Goal: Check status

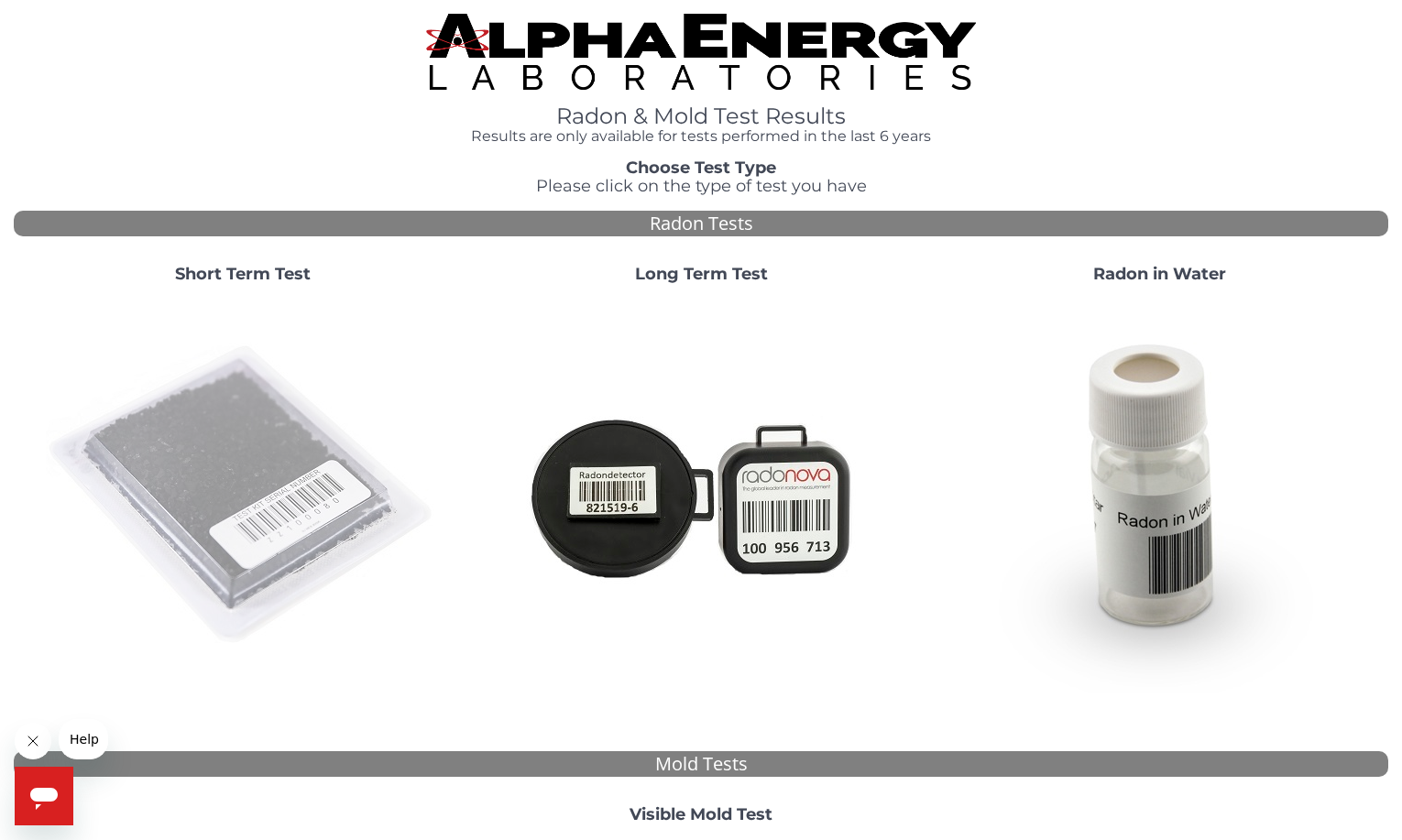
click at [235, 429] on img at bounding box center [242, 495] width 394 height 393
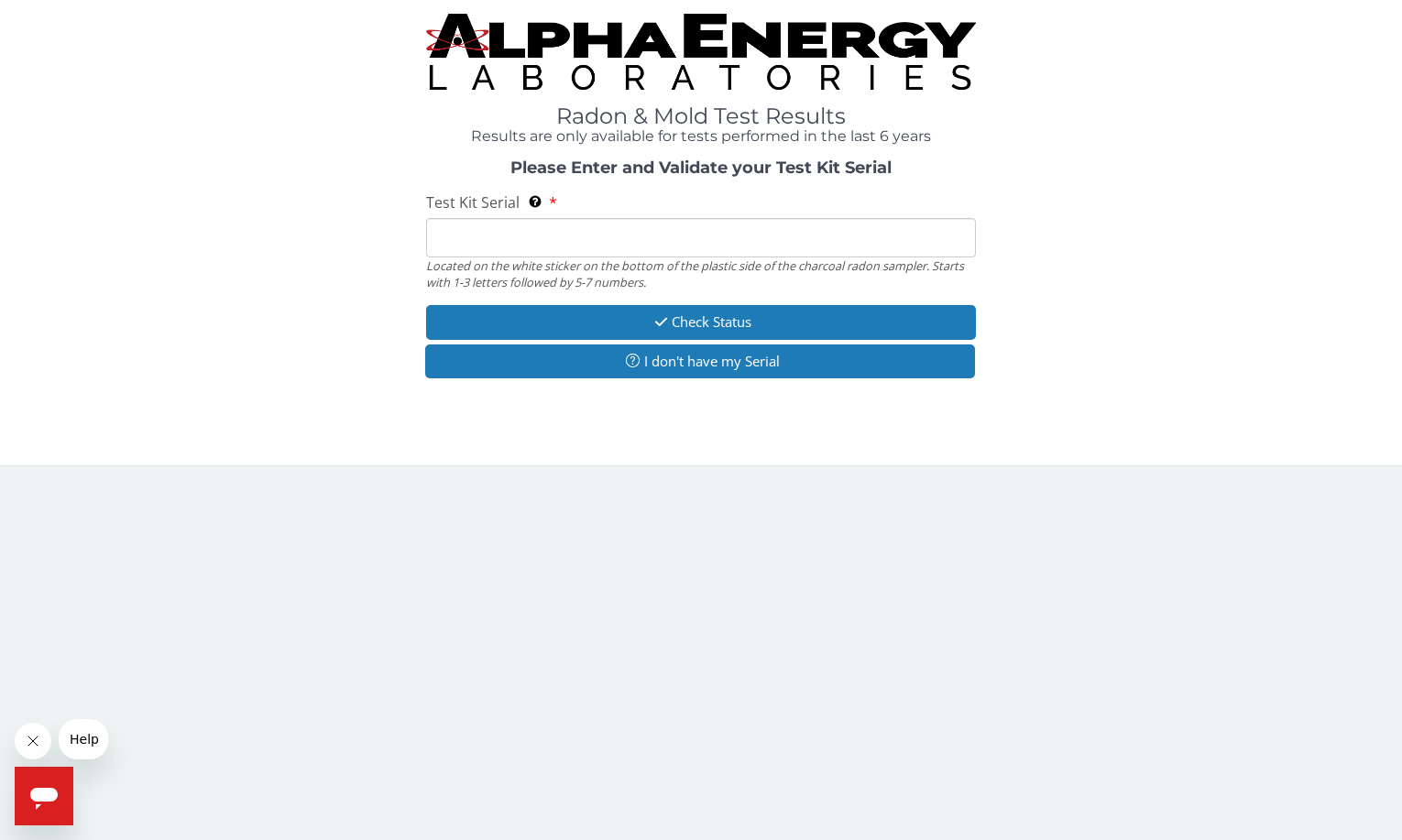
click at [519, 227] on input "Test Kit Serial Located on the white sticker on the bottom of the plastic side …" at bounding box center [701, 238] width 550 height 40
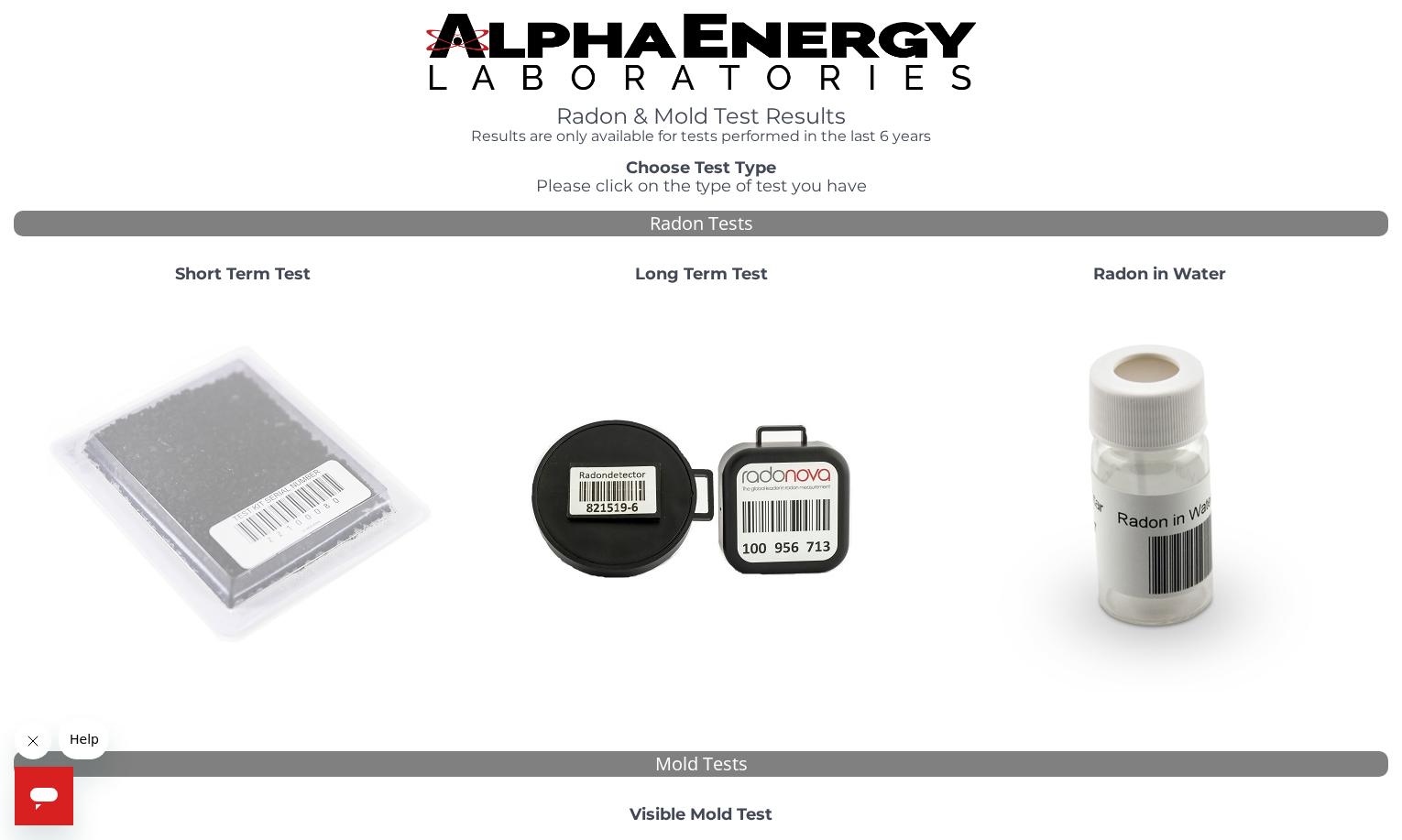
click at [225, 509] on img at bounding box center [242, 495] width 394 height 393
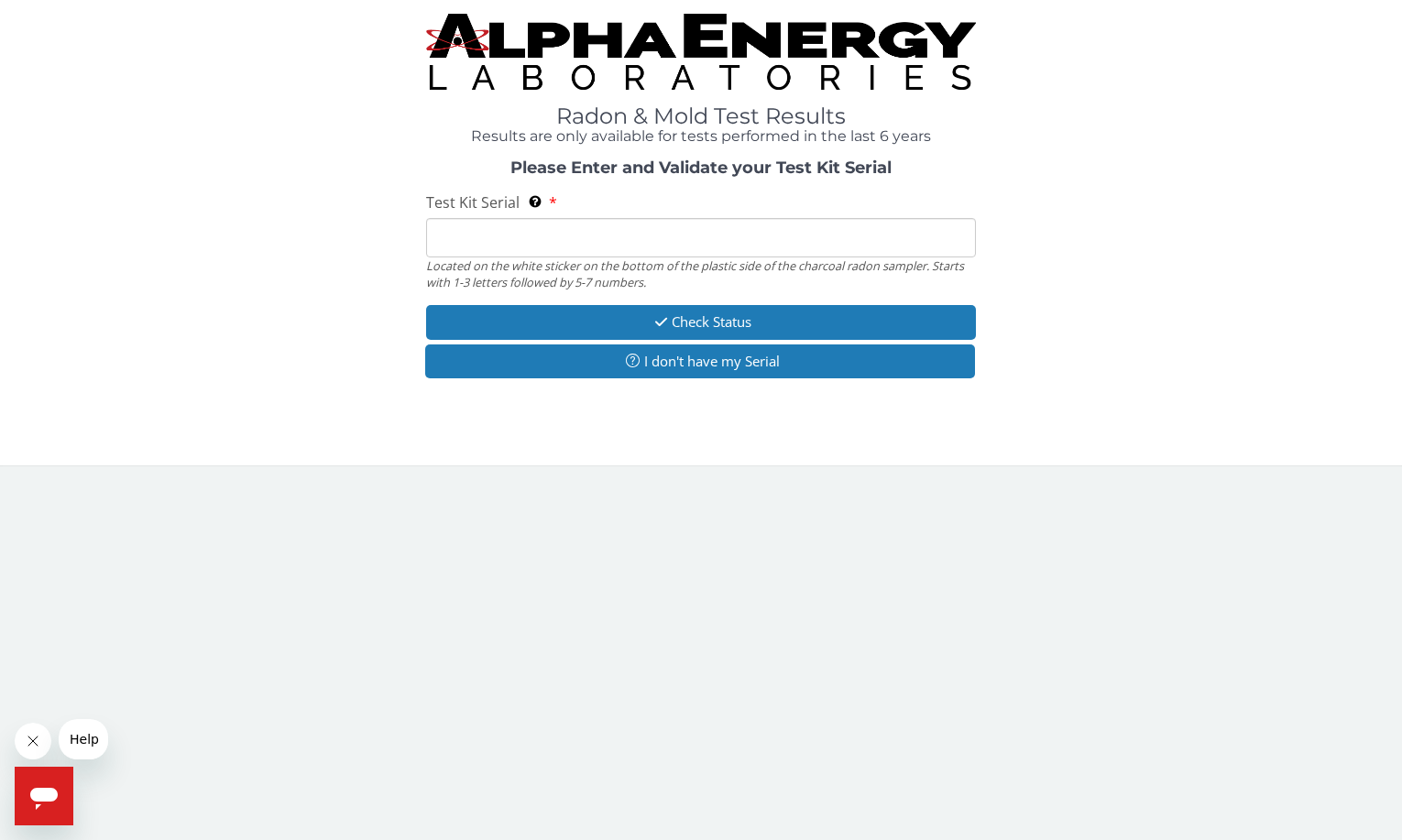
click at [478, 244] on input "Test Kit Serial Located on the white sticker on the bottom of the plastic side …" at bounding box center [701, 238] width 550 height 40
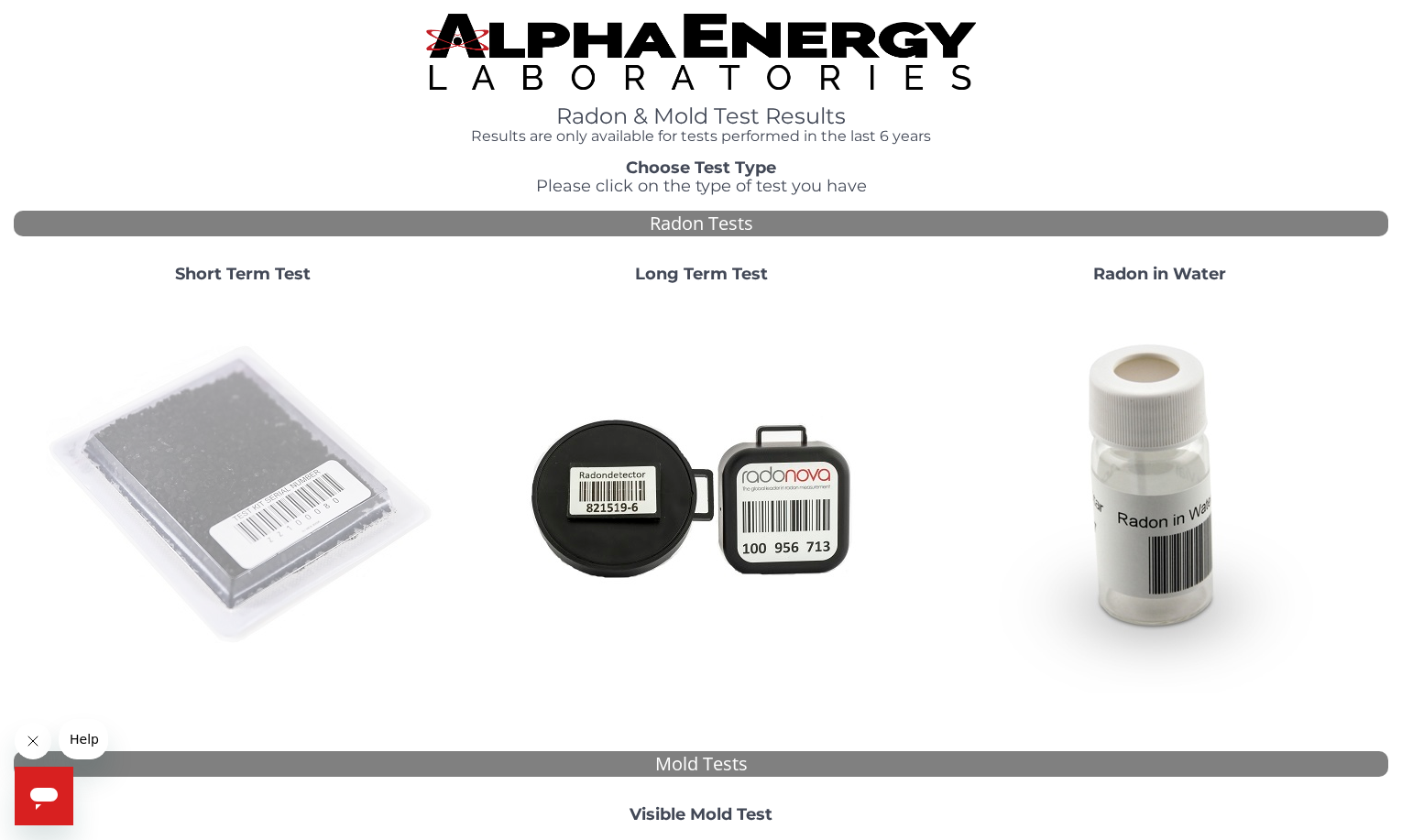
click at [198, 448] on img at bounding box center [242, 495] width 394 height 393
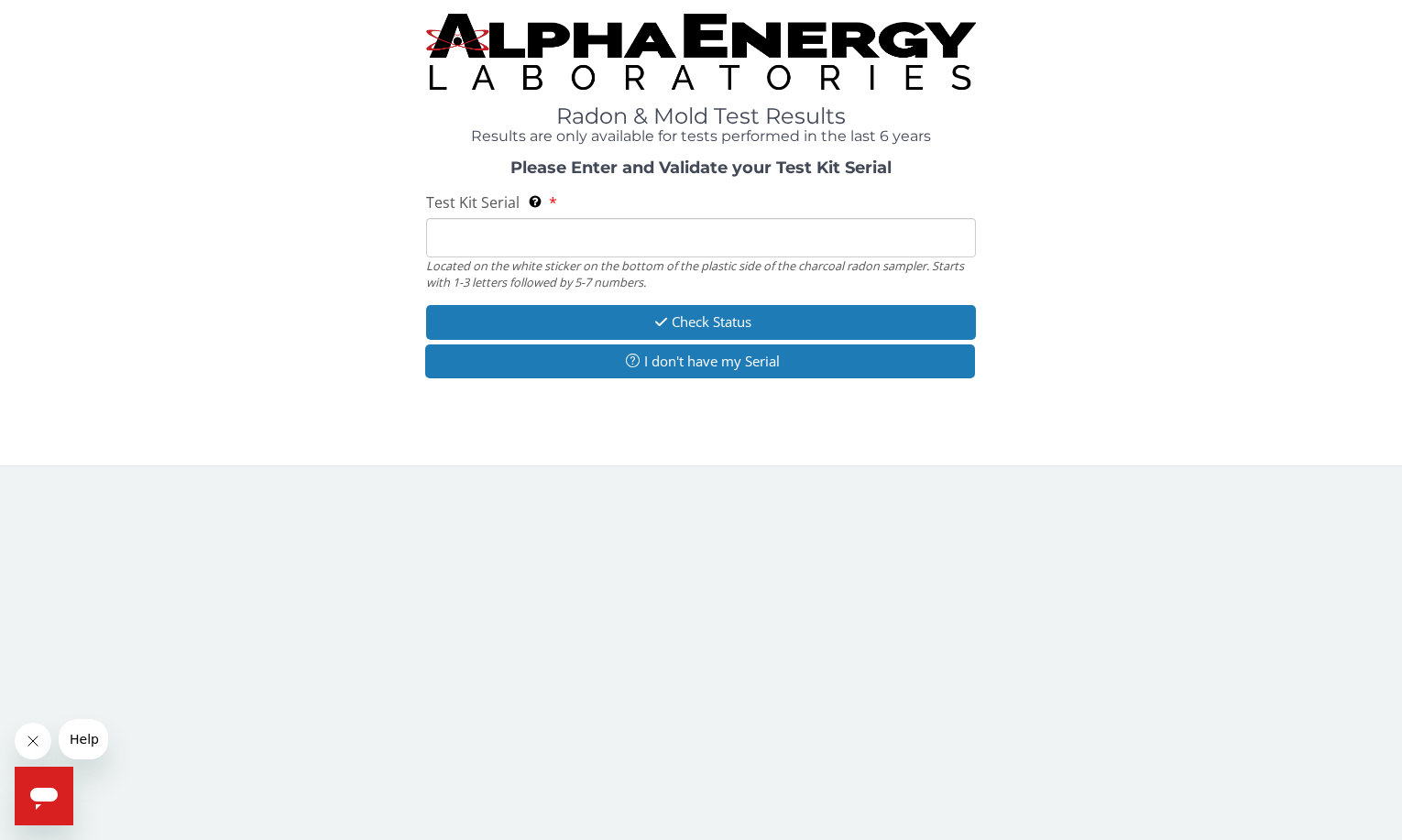
click at [576, 241] on input "Test Kit Serial Located on the white sticker on the bottom of the plastic side …" at bounding box center [701, 238] width 550 height 40
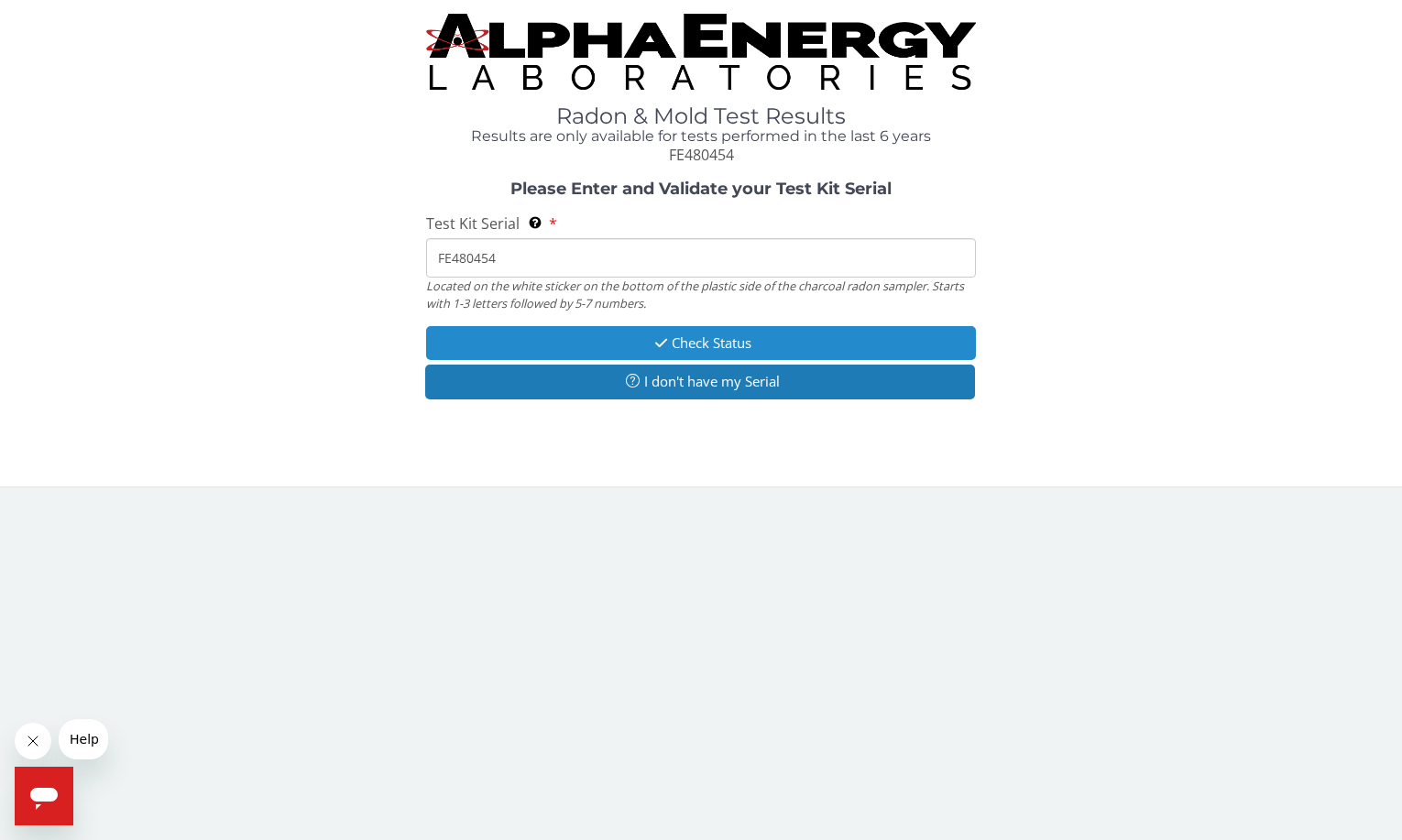
type input "FE480454"
click at [698, 340] on button "Check Status" at bounding box center [701, 343] width 550 height 34
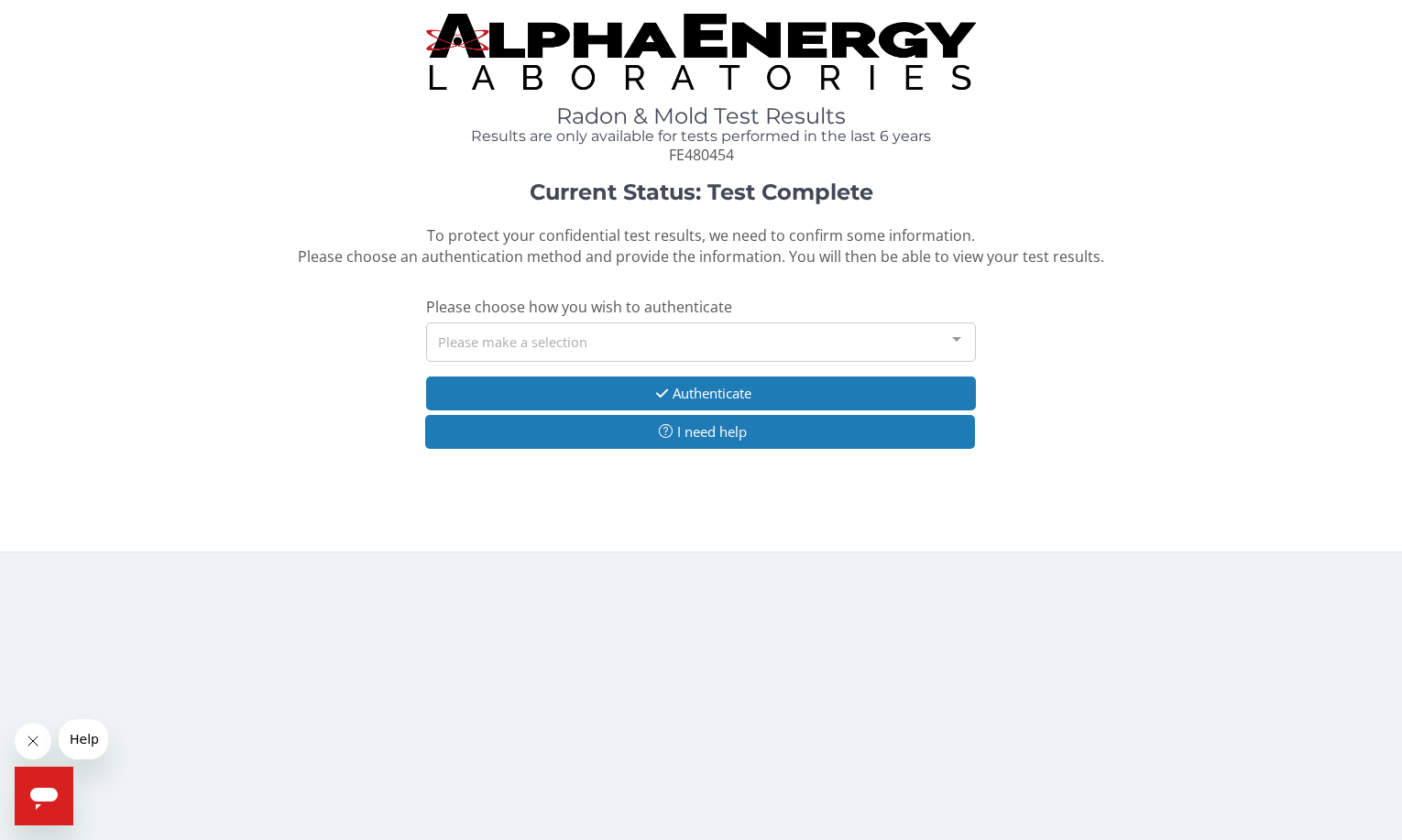
click at [671, 339] on div "Please make a selection" at bounding box center [701, 342] width 550 height 40
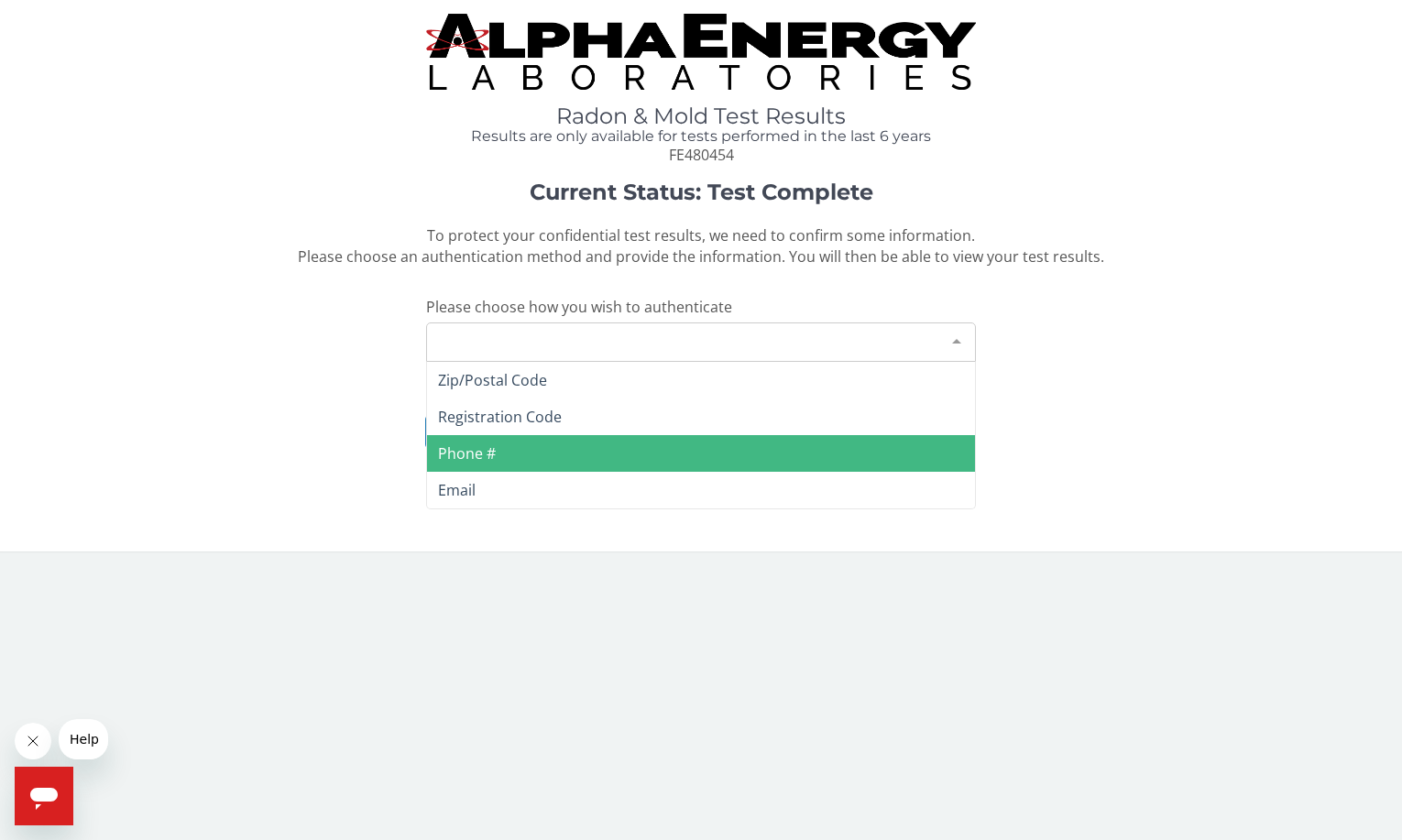
click at [493, 454] on span "Phone #" at bounding box center [467, 453] width 58 height 20
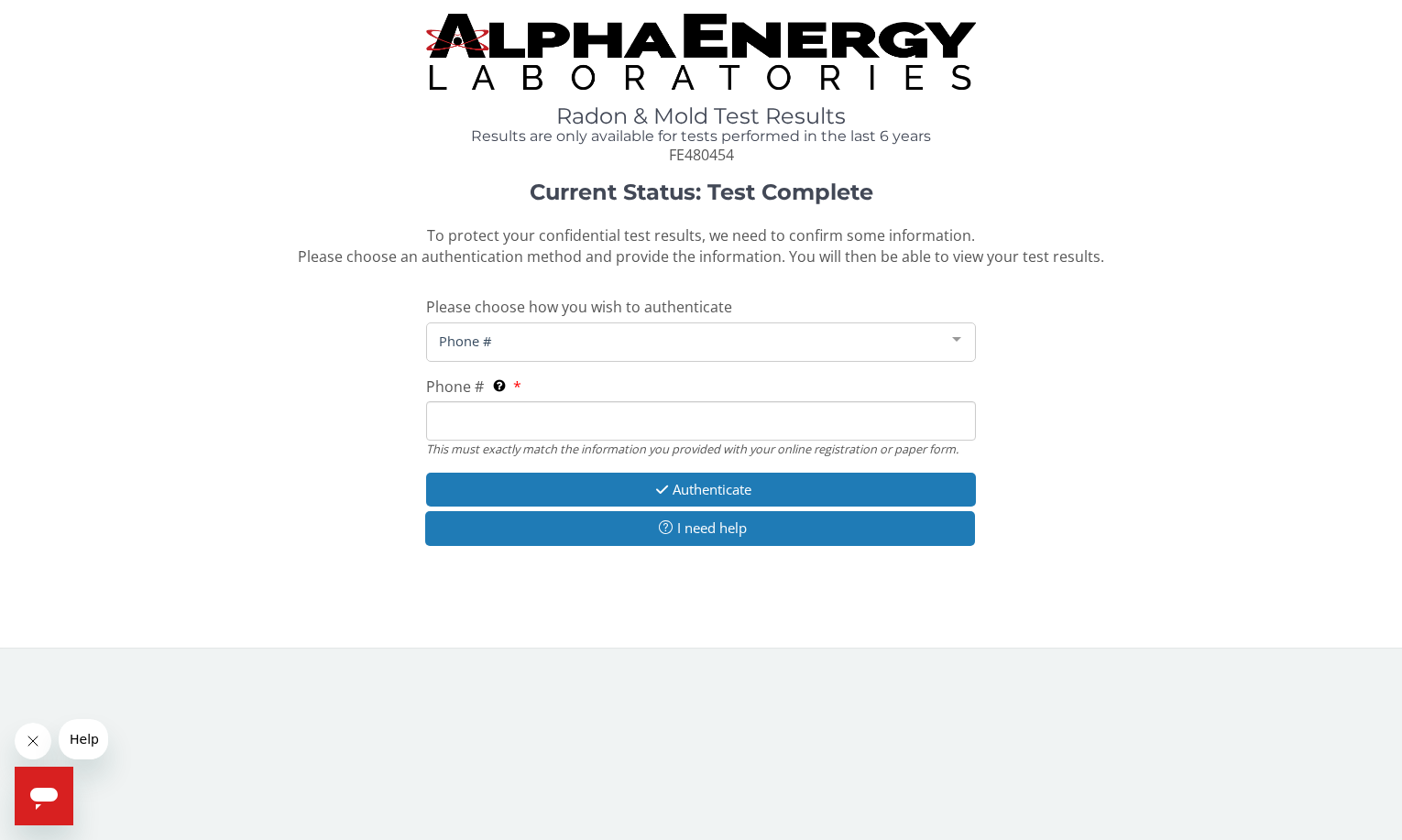
click at [495, 415] on input "Phone # This must exactly match the information you provided with your online r…" at bounding box center [701, 421] width 550 height 40
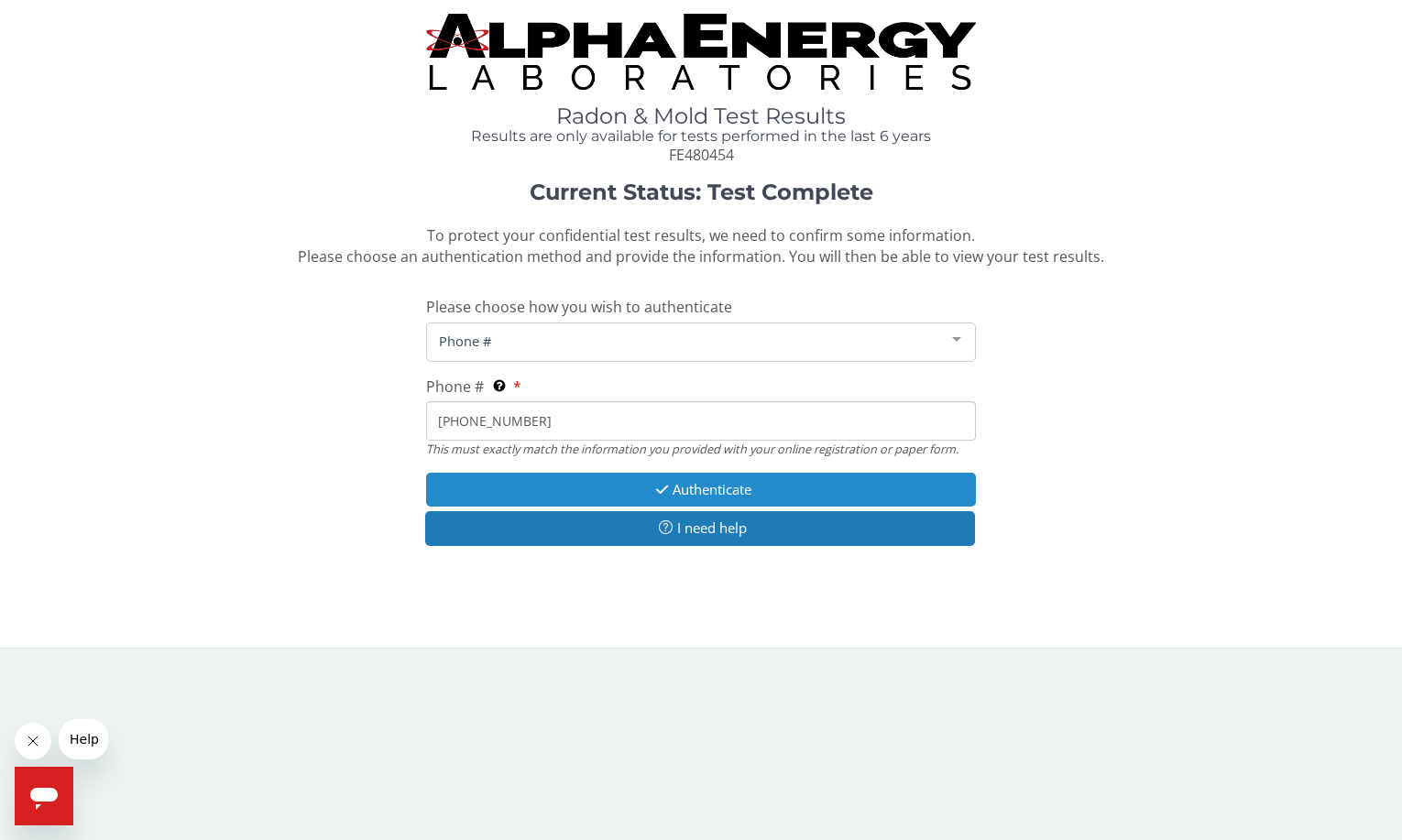
type input "440 334 6860"
click at [616, 486] on button "Authenticate" at bounding box center [701, 489] width 550 height 34
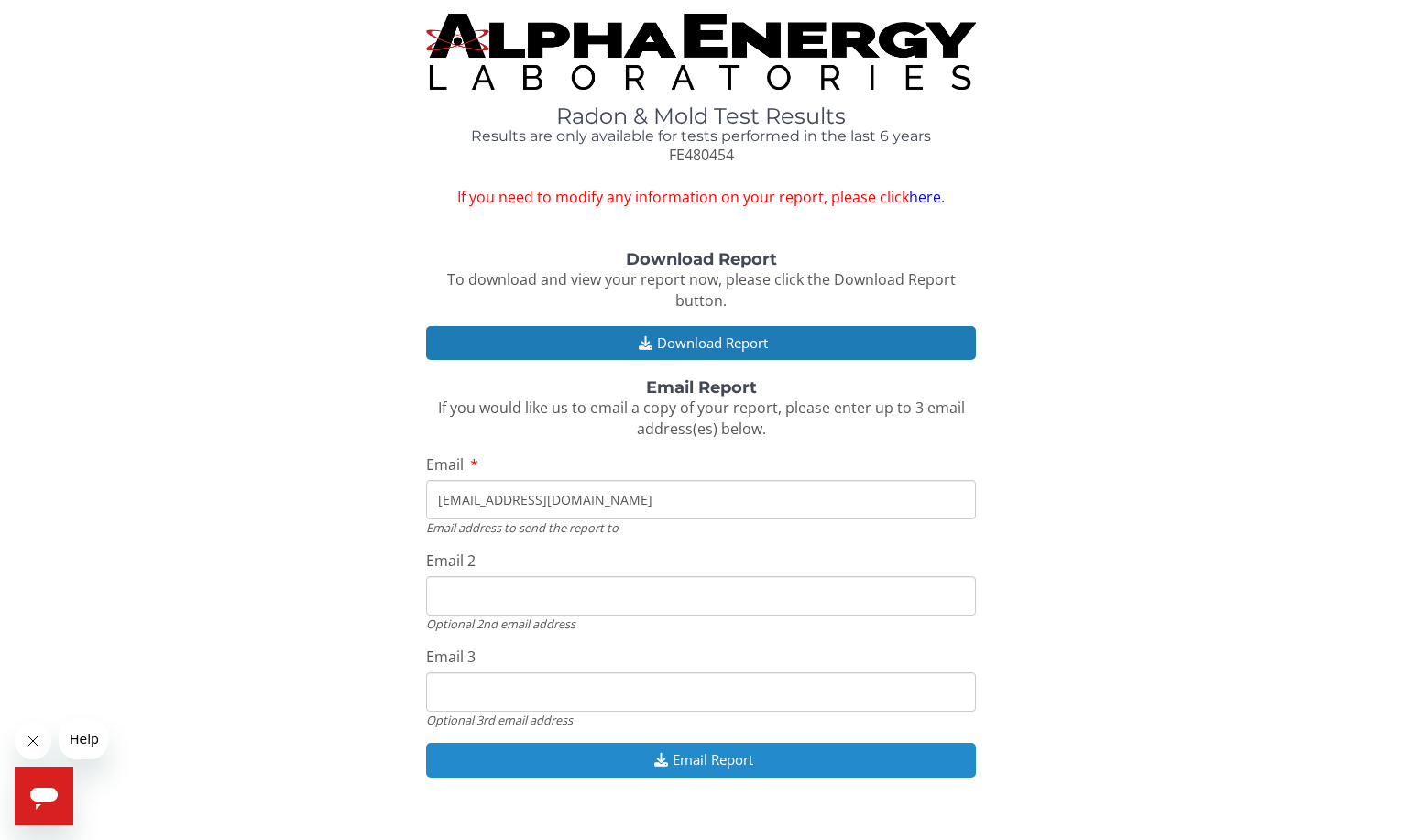
type input "tompen01@icloud.com"
click at [657, 763] on button "Email Report" at bounding box center [701, 759] width 550 height 34
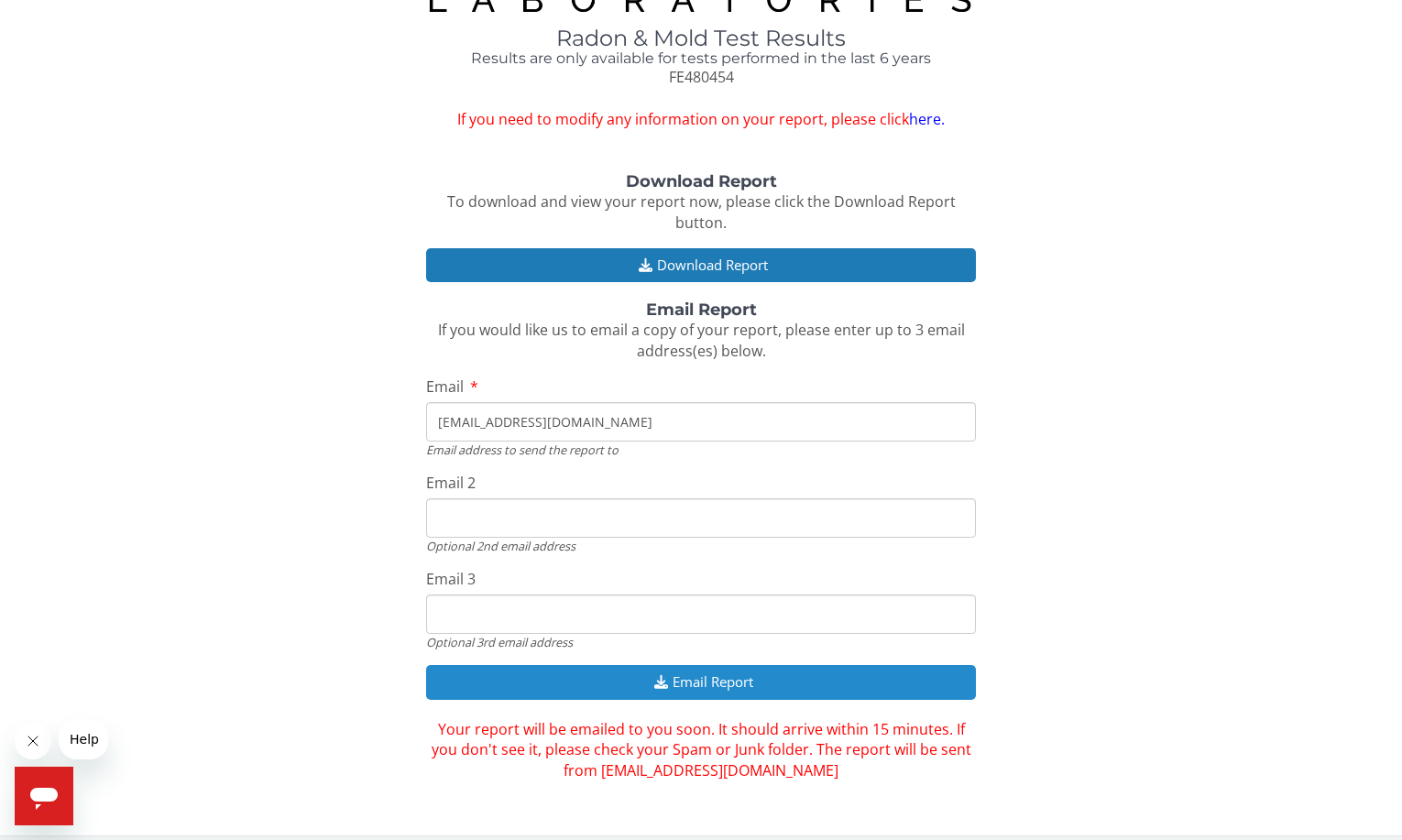
scroll to position [77, 0]
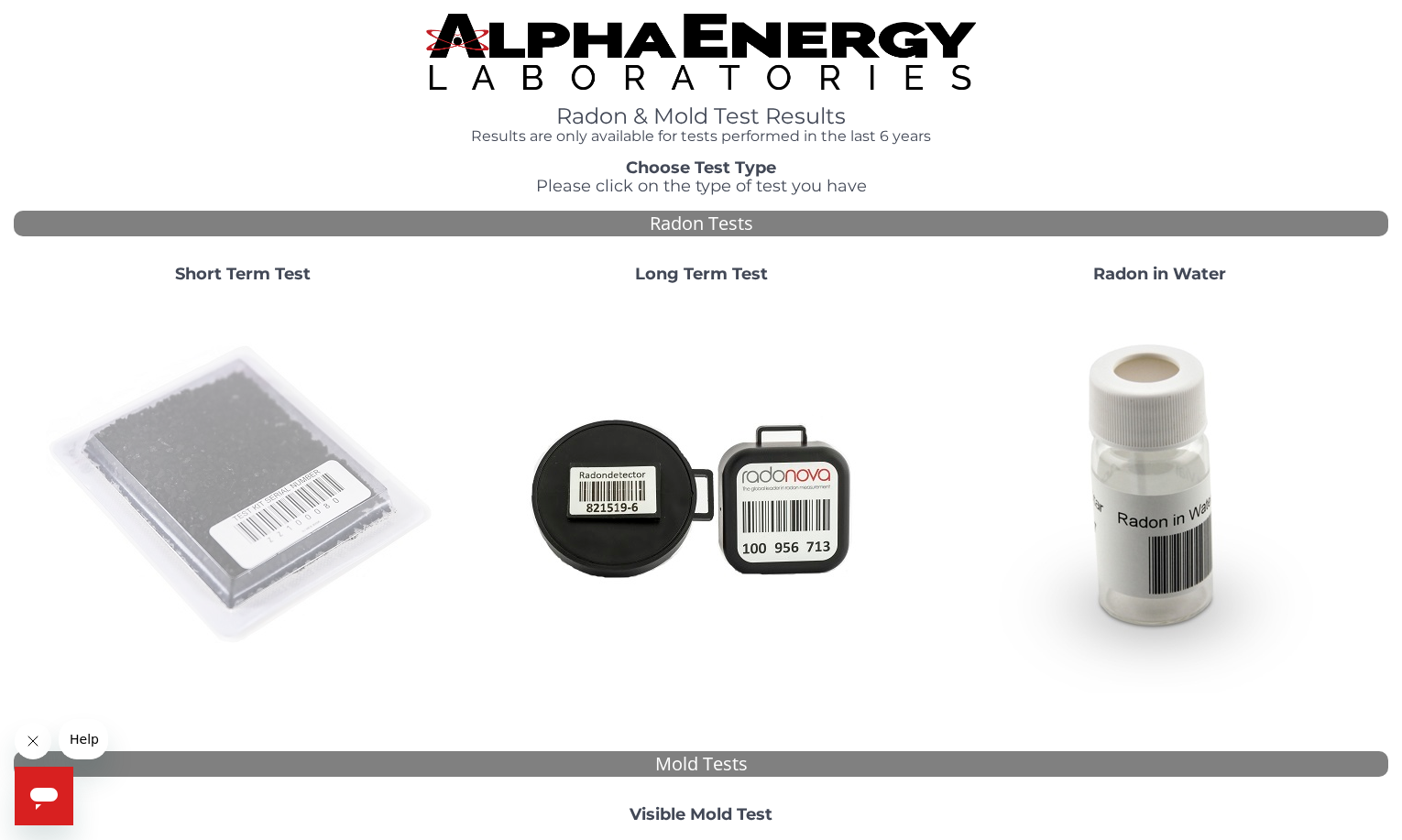
click at [259, 468] on img at bounding box center [242, 495] width 394 height 393
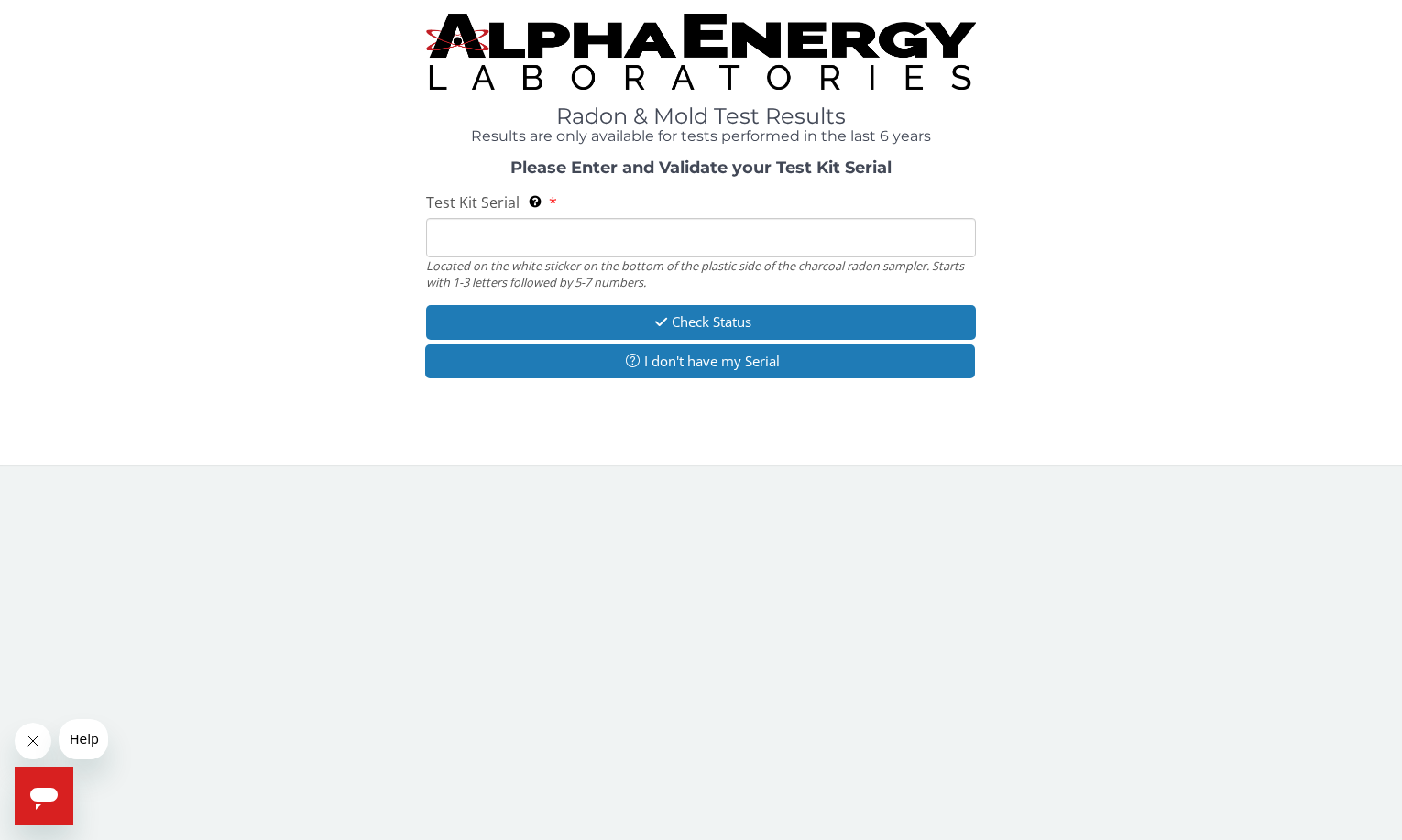
click at [580, 243] on input "Test Kit Serial Located on the white sticker on the bottom of the plastic side …" at bounding box center [701, 238] width 550 height 40
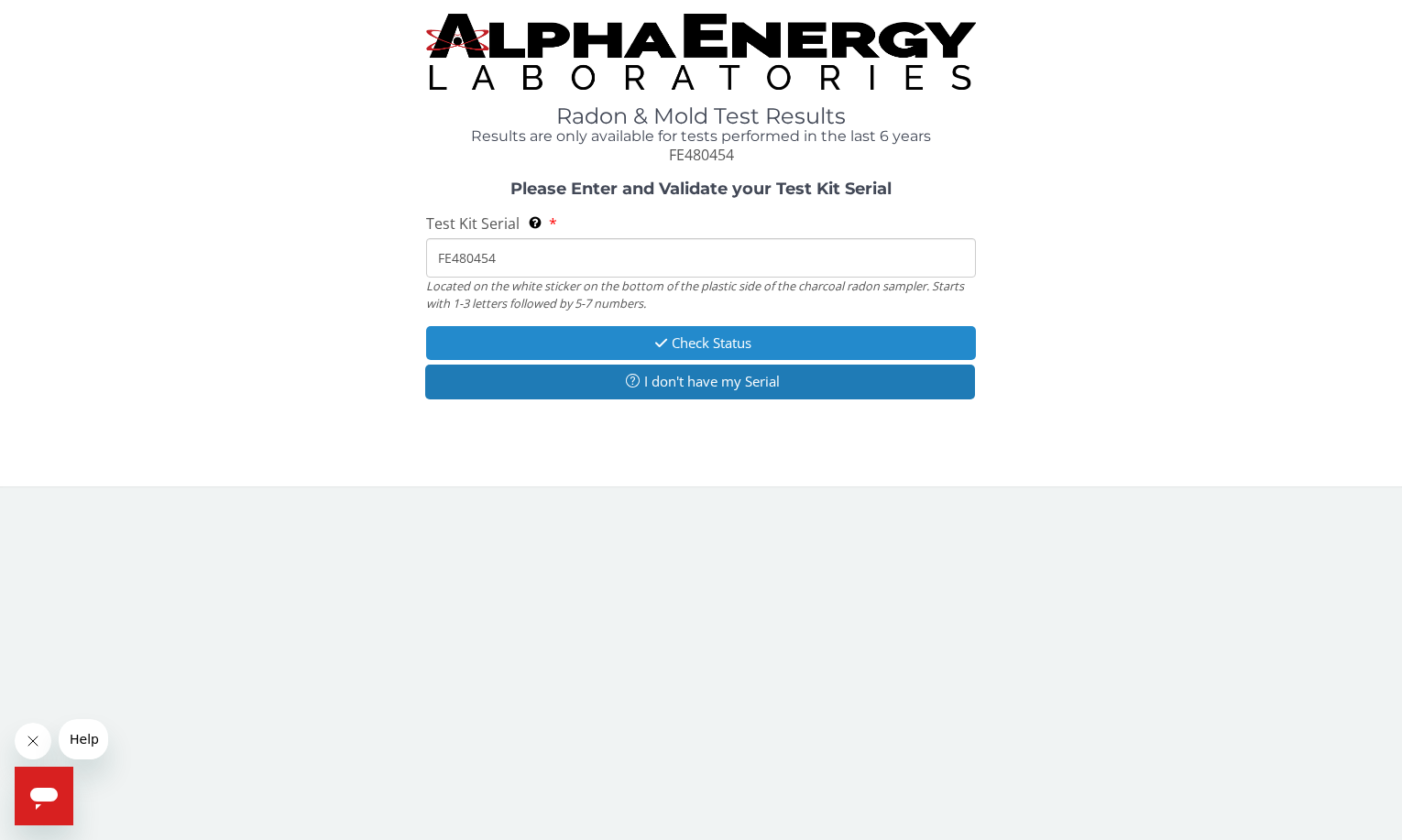
type input "FE480454"
click at [711, 343] on button "Check Status" at bounding box center [701, 343] width 550 height 34
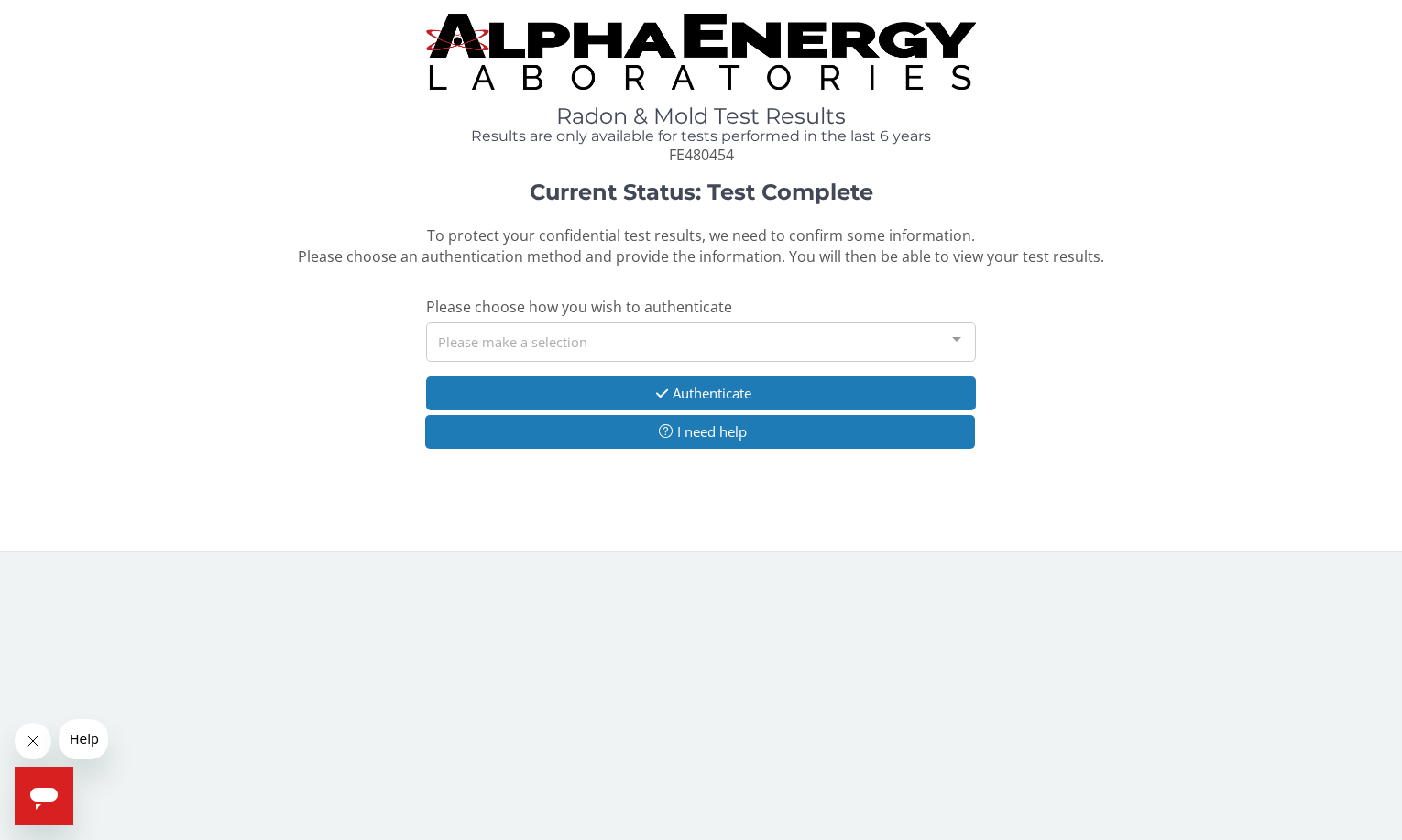
click at [641, 329] on div "Please make a selection" at bounding box center [701, 342] width 550 height 40
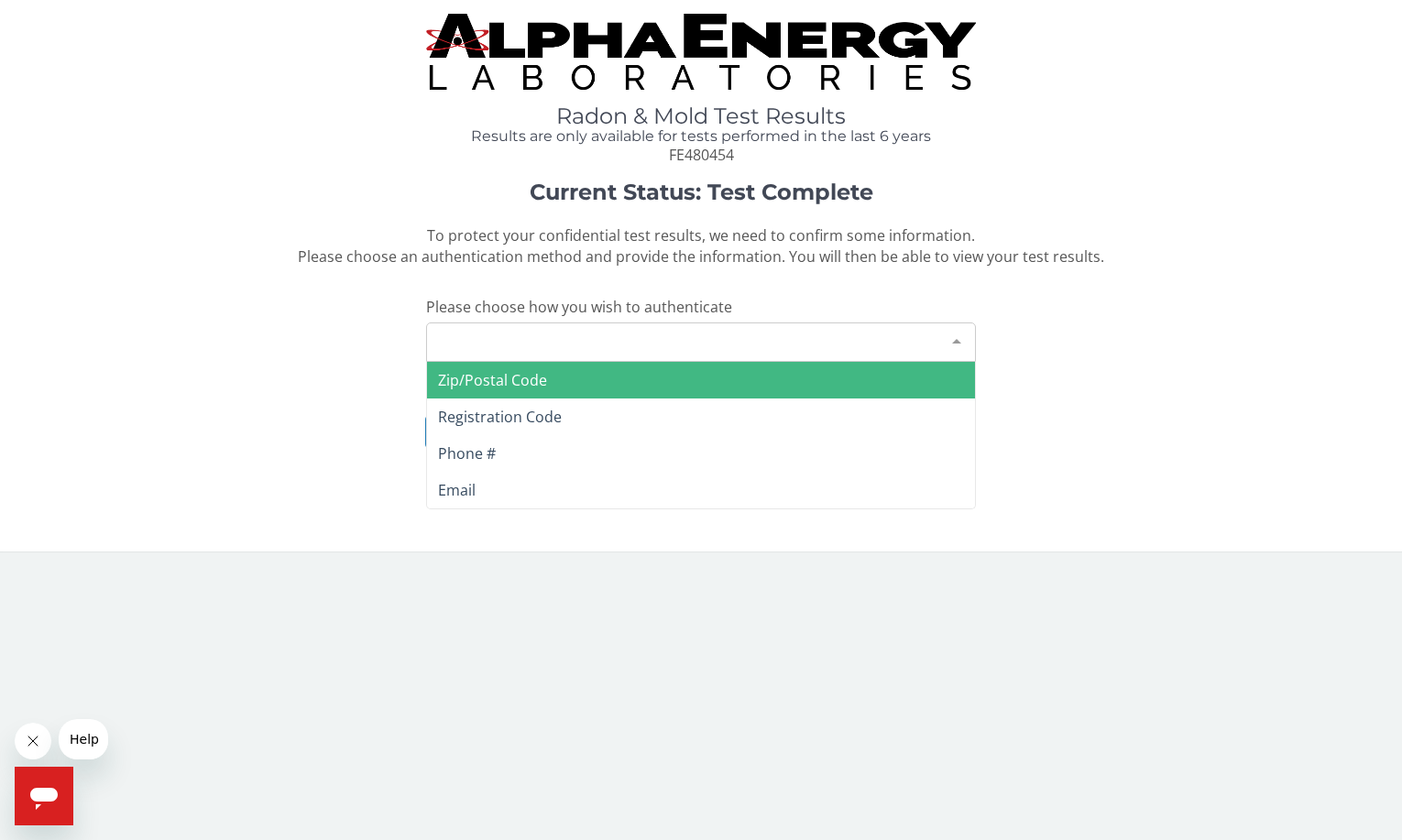
click at [577, 345] on div "Please make a selection" at bounding box center [701, 342] width 550 height 40
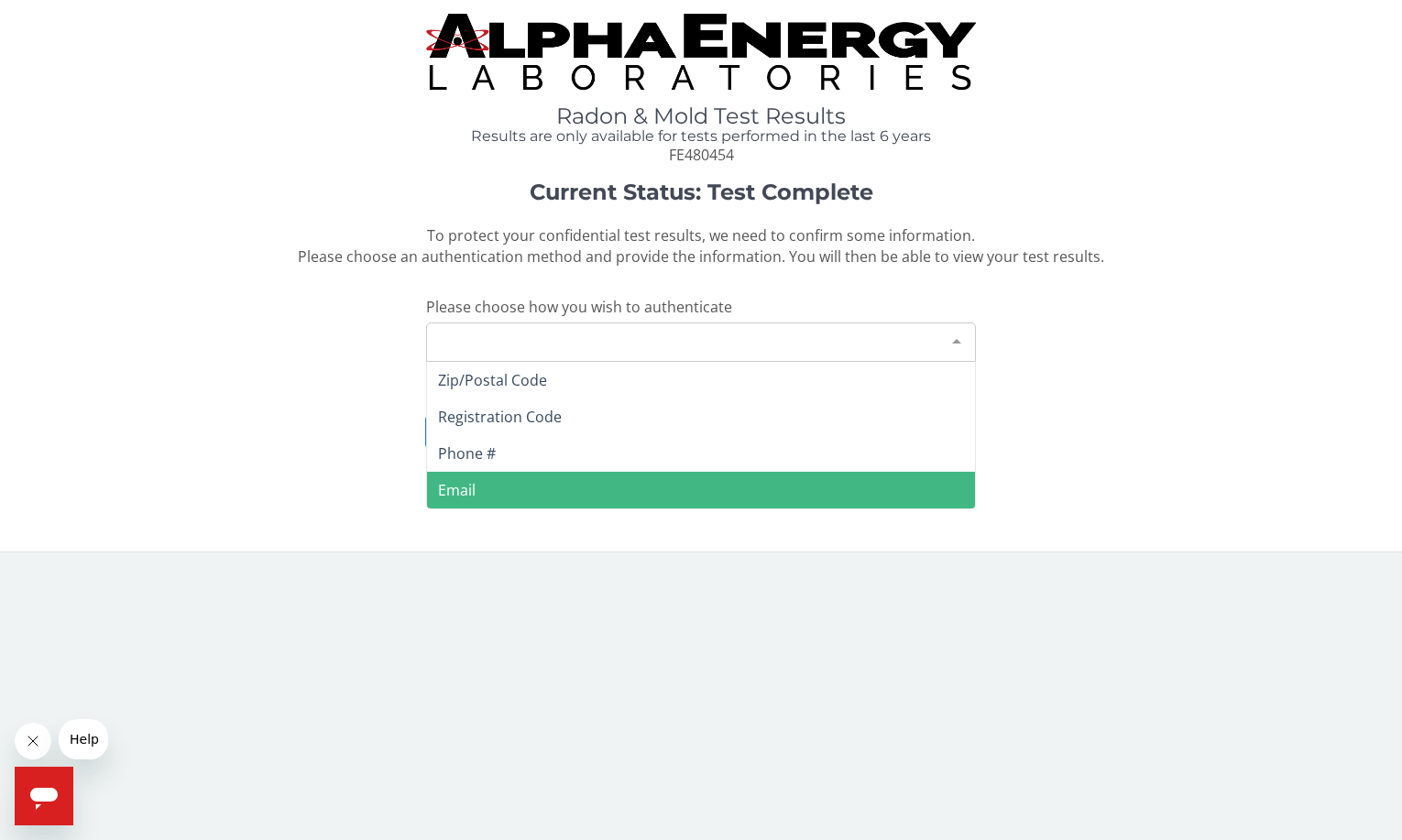
click at [487, 478] on span "Email" at bounding box center [701, 490] width 548 height 37
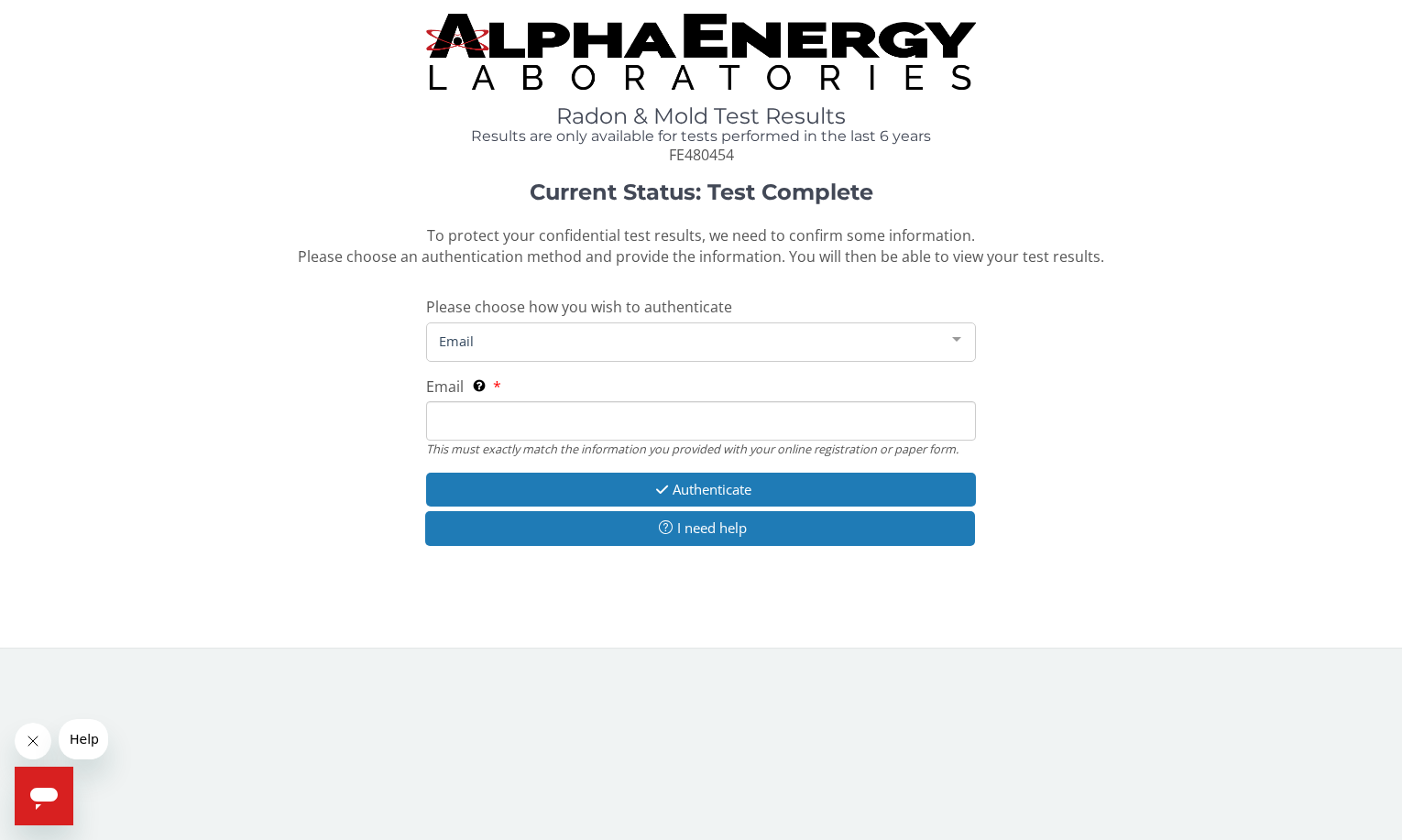
click at [494, 415] on input "Email This must exactly match the information you provided with your online reg…" at bounding box center [701, 421] width 550 height 40
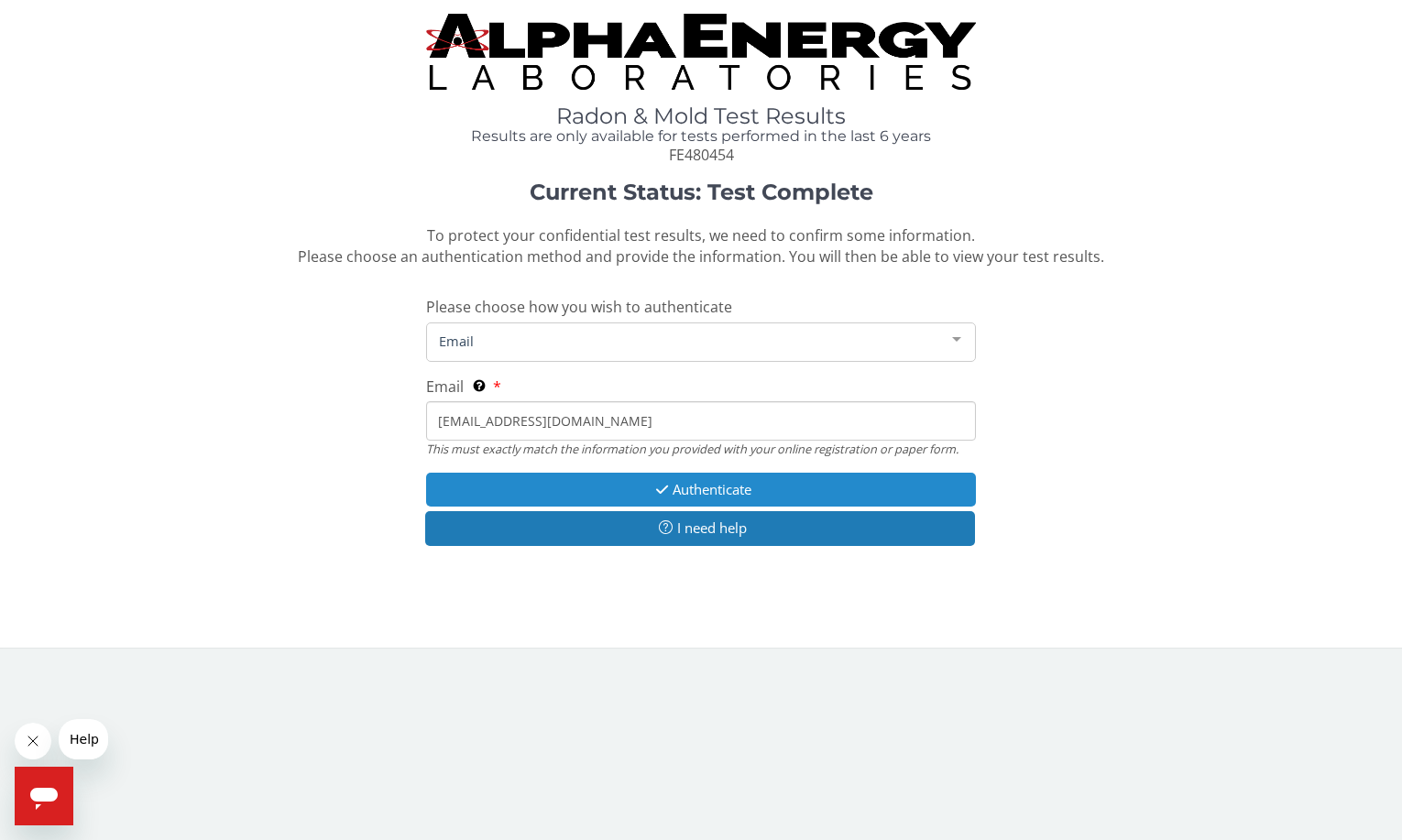
type input "tompen01@icloud.com"
click at [548, 482] on button "Authenticate" at bounding box center [701, 489] width 550 height 34
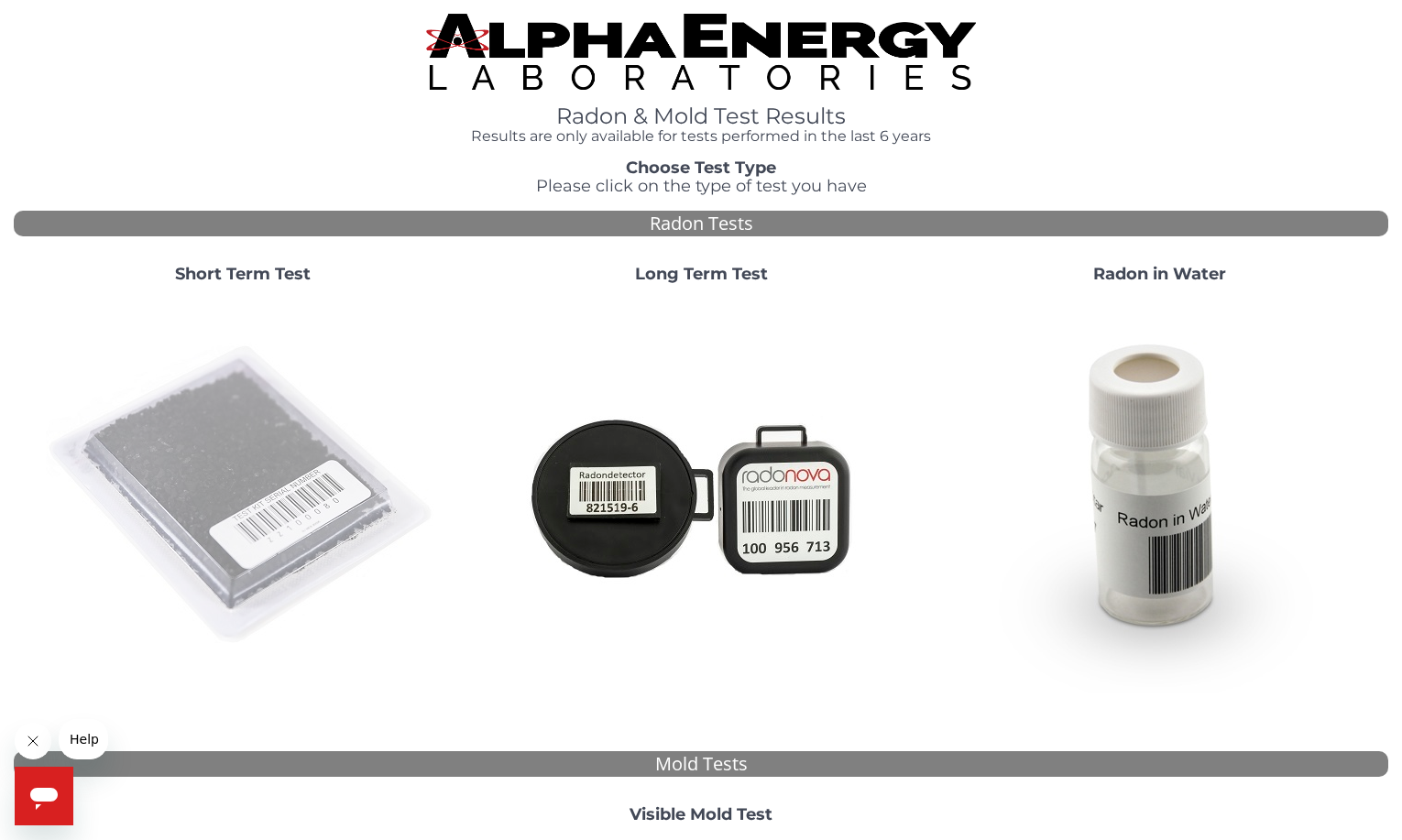
click at [281, 491] on img at bounding box center [242, 495] width 394 height 393
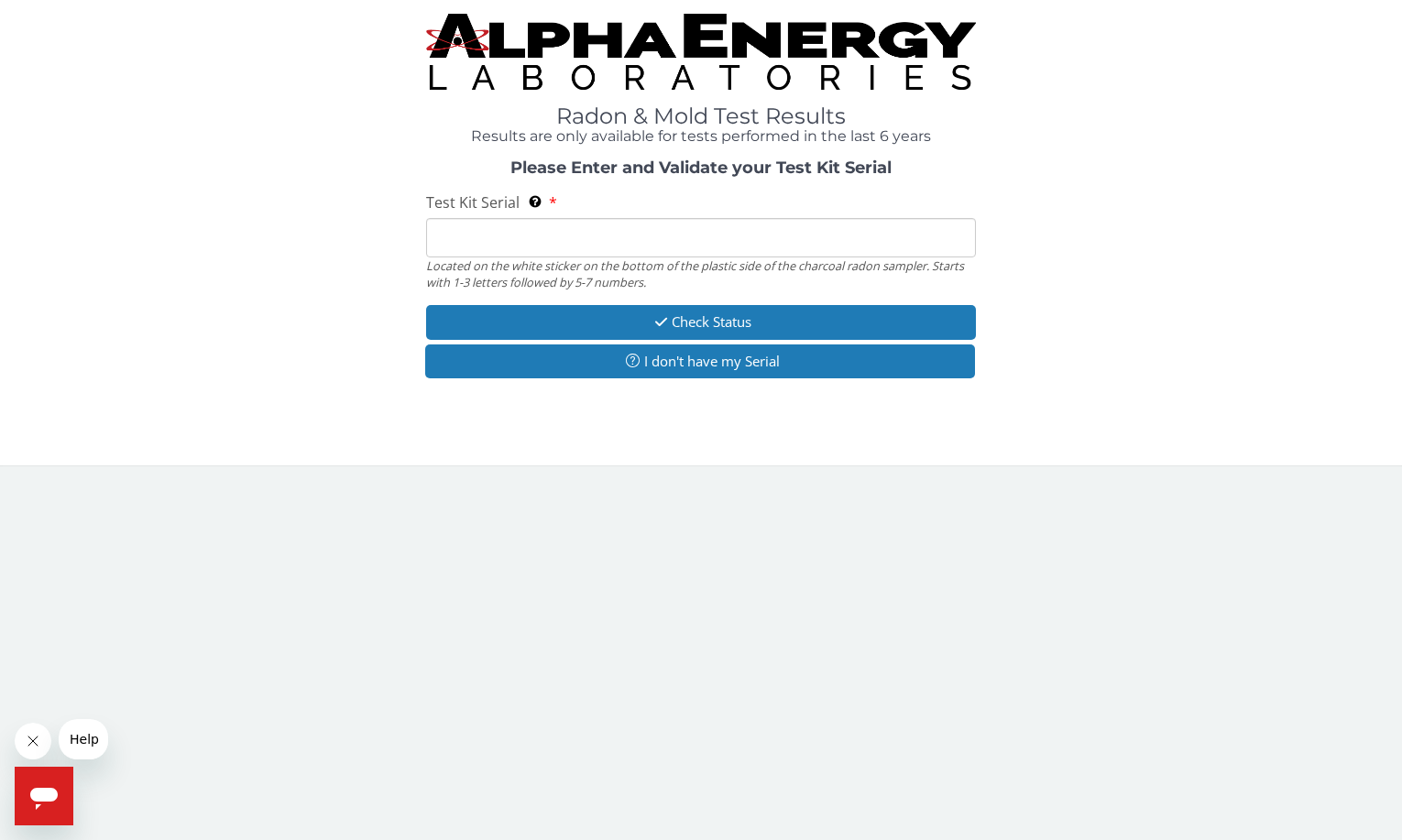
click at [520, 236] on input "Test Kit Serial Located on the white sticker on the bottom of the plastic side …" at bounding box center [701, 238] width 550 height 40
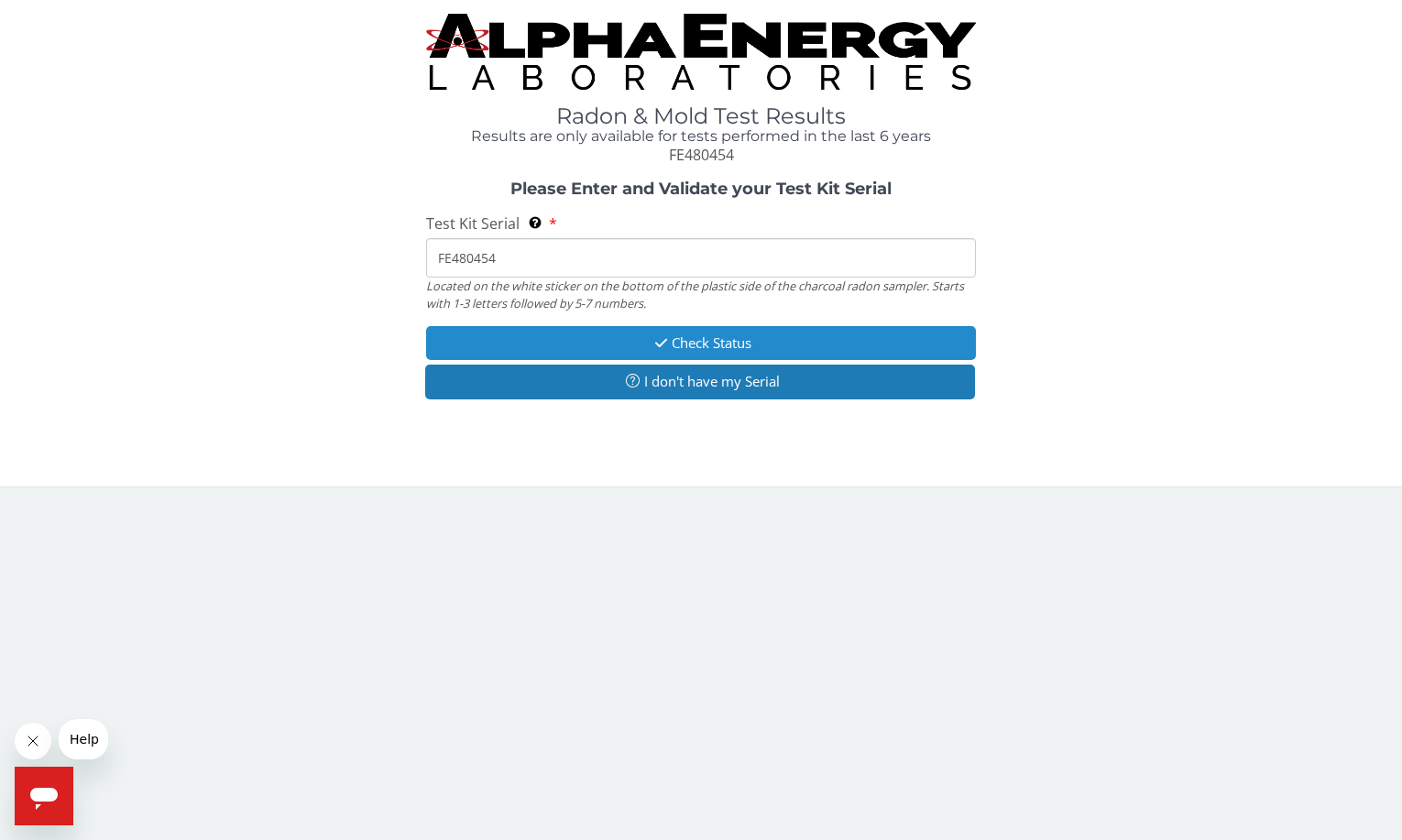
type input "FE480454"
click at [614, 343] on button "Check Status" at bounding box center [701, 343] width 550 height 34
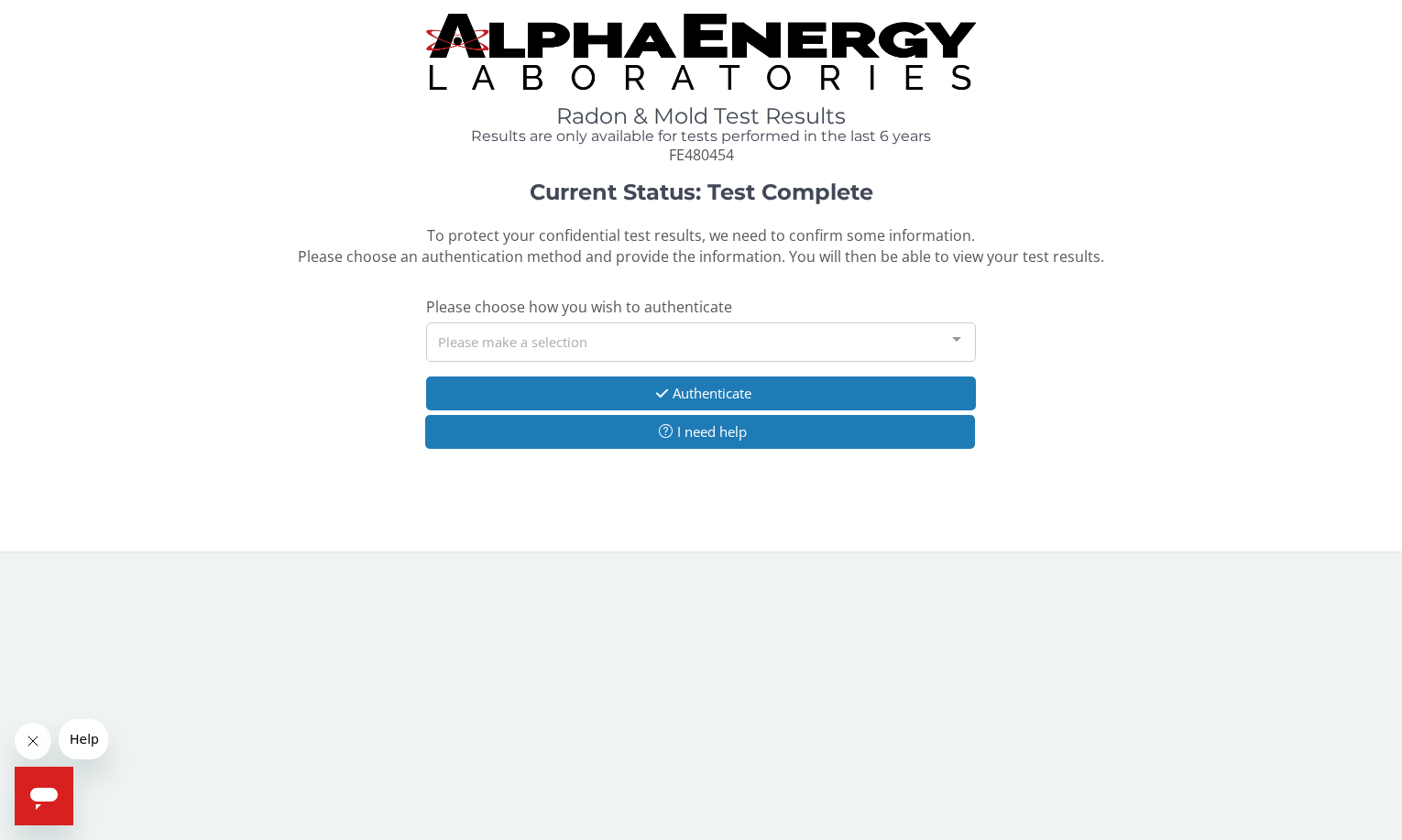
click at [614, 343] on div "Please make a selection" at bounding box center [701, 342] width 550 height 40
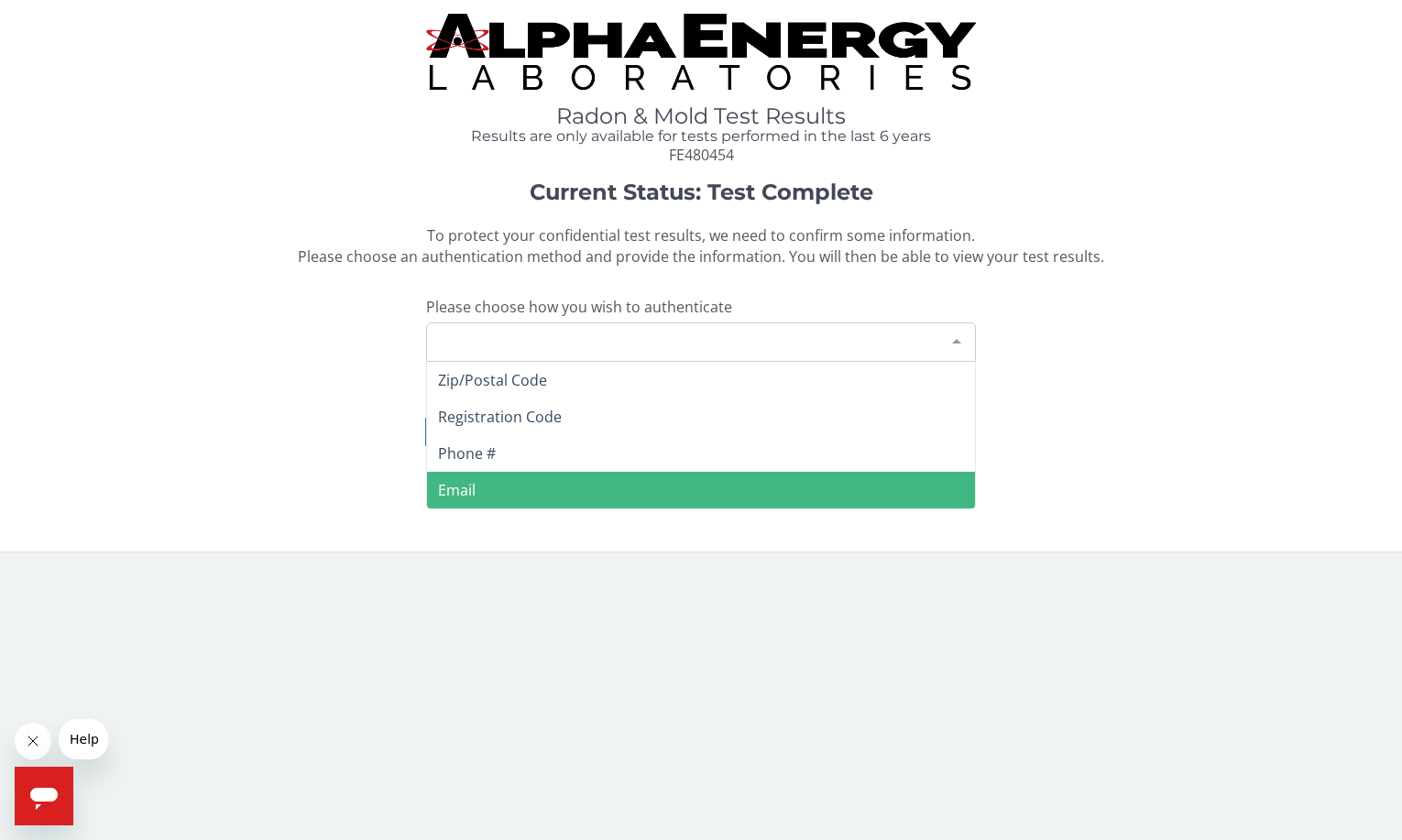
click at [514, 479] on span "Email" at bounding box center [701, 490] width 548 height 37
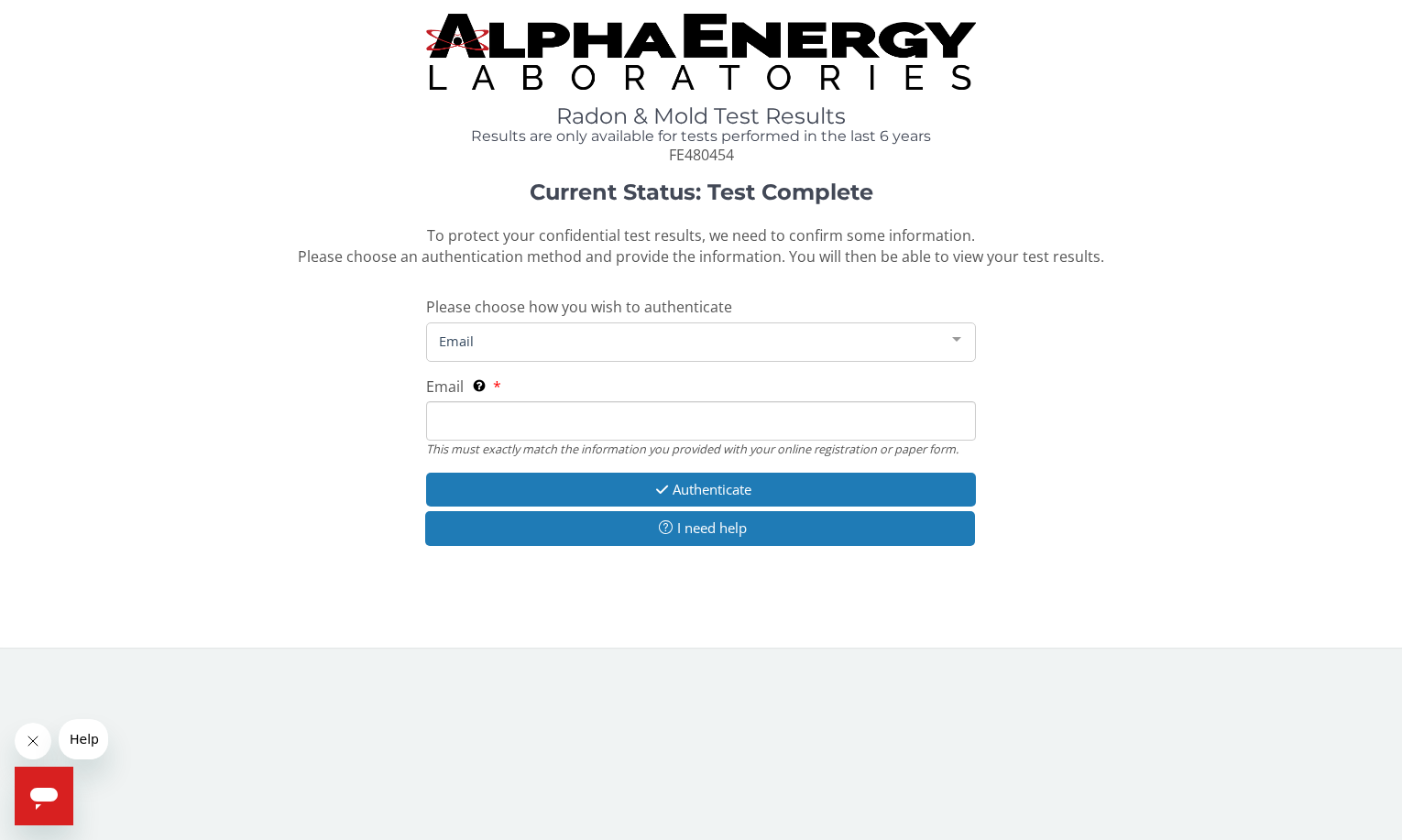
click at [470, 417] on input "Email This must exactly match the information you provided with your online reg…" at bounding box center [701, 421] width 550 height 40
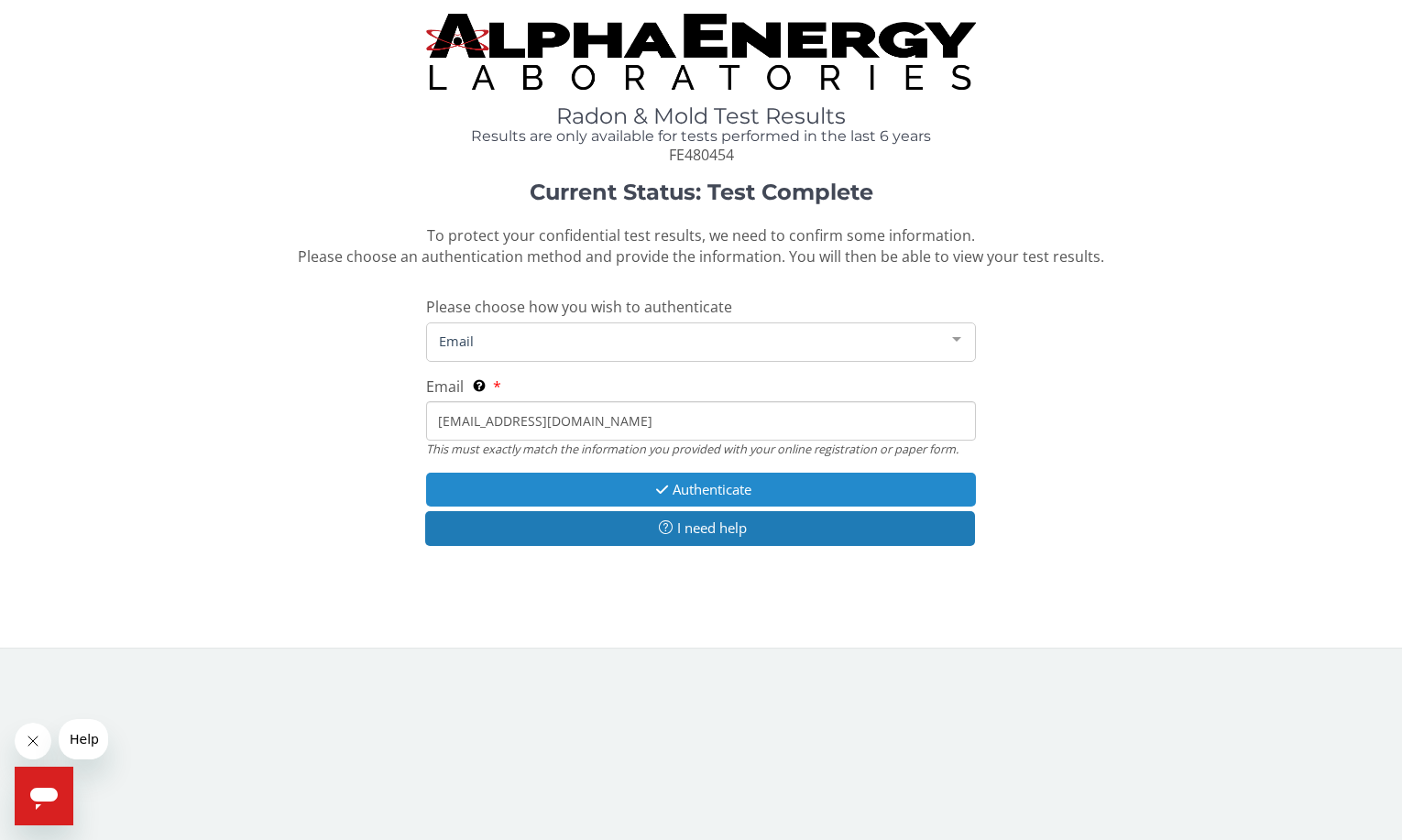
type input "tompen01@icloud.com"
click at [524, 481] on button "Authenticate" at bounding box center [701, 489] width 550 height 34
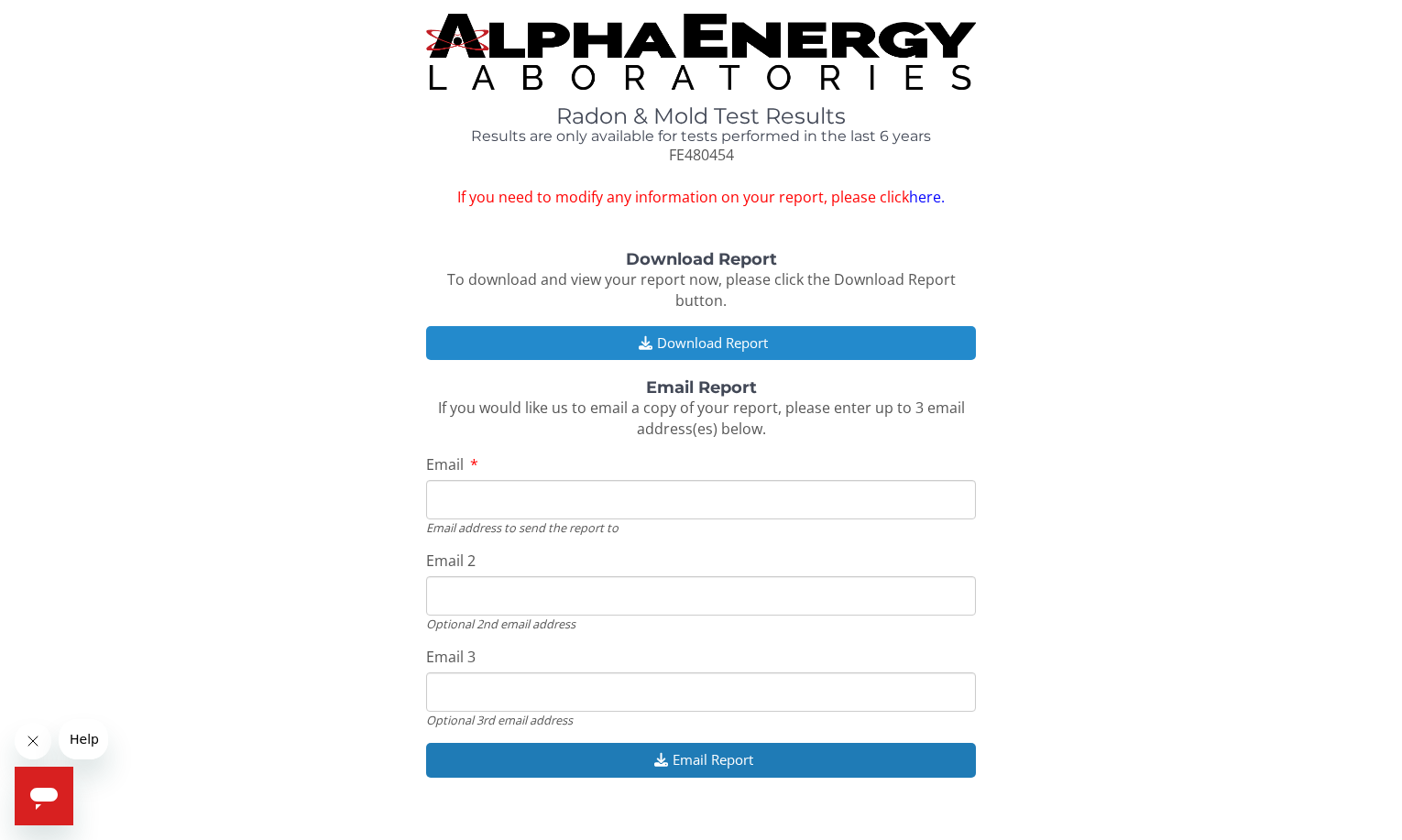
click at [606, 349] on button "Download Report" at bounding box center [701, 343] width 550 height 34
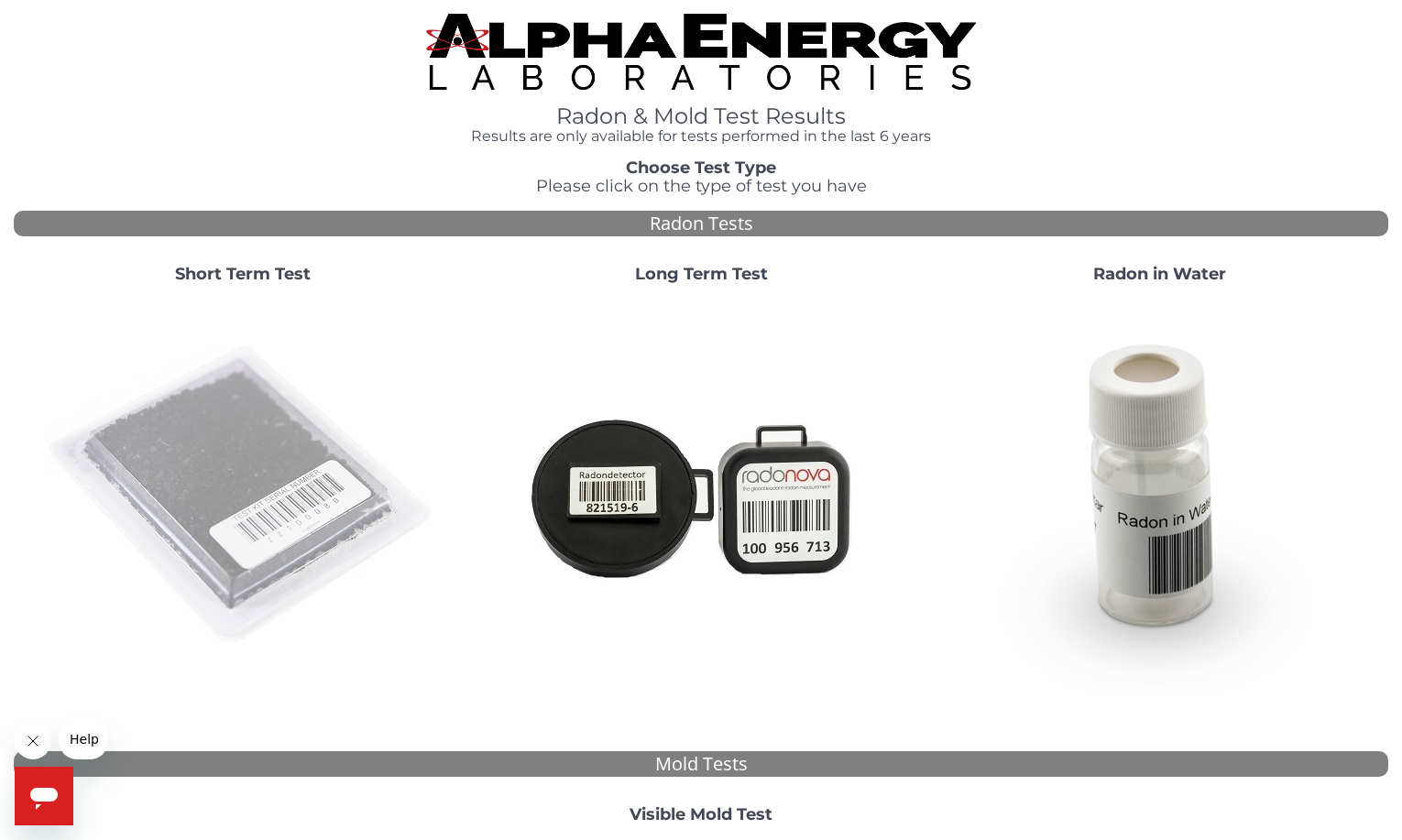
click at [182, 433] on img at bounding box center [242, 495] width 394 height 393
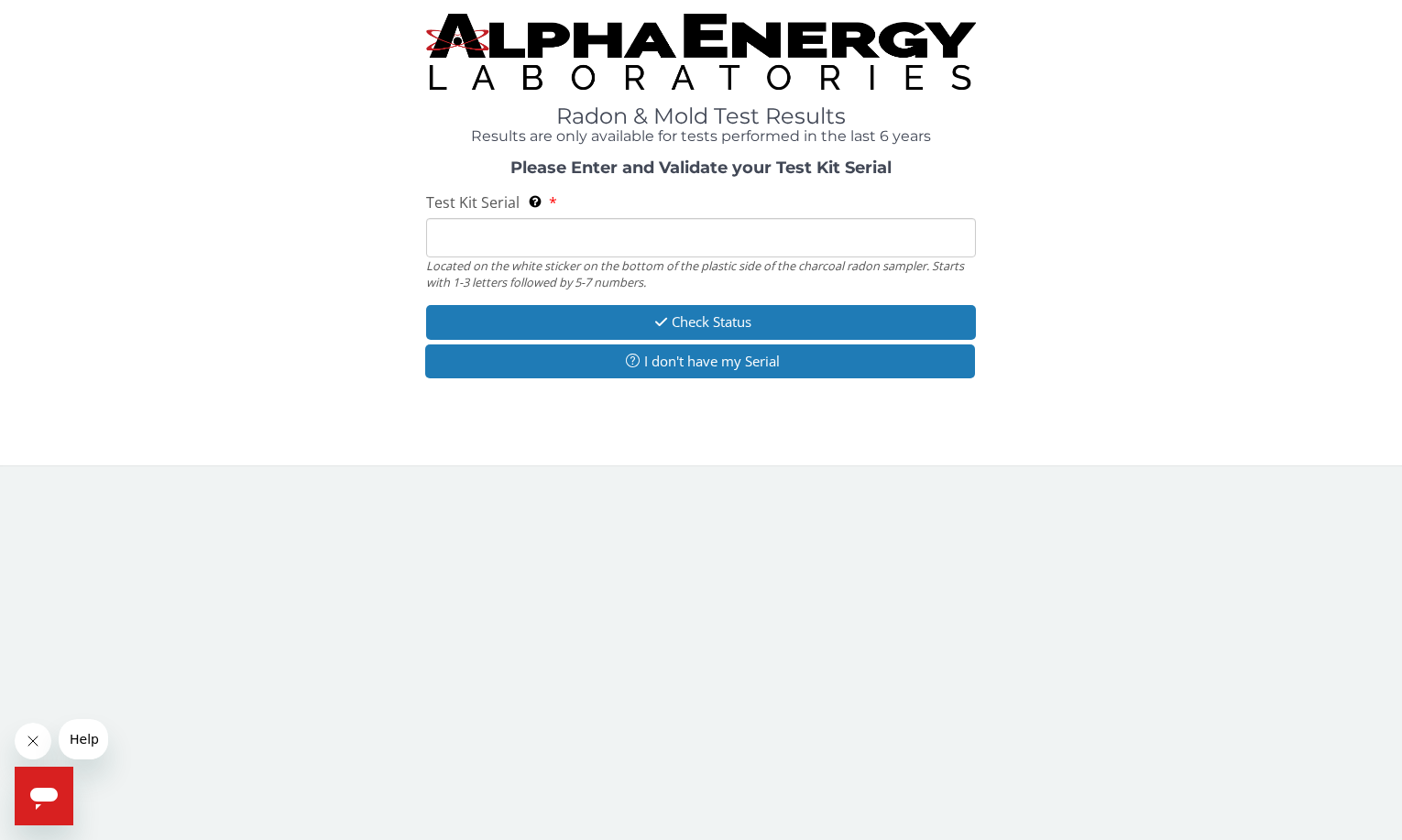
click at [562, 242] on input "Test Kit Serial Located on the white sticker on the bottom of the plastic side …" at bounding box center [701, 238] width 550 height 40
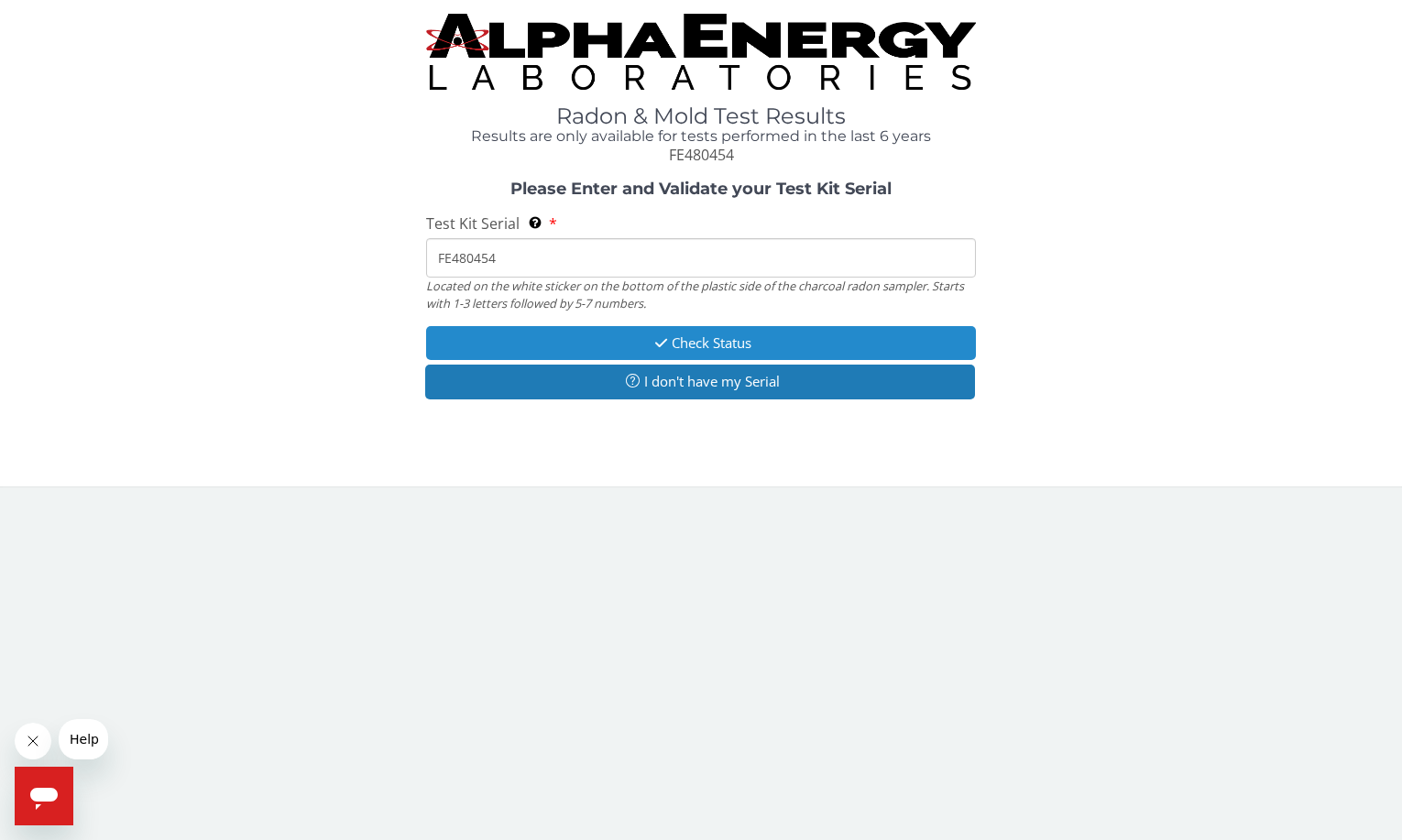
type input "FE480454"
click at [635, 345] on button "Check Status" at bounding box center [701, 343] width 550 height 34
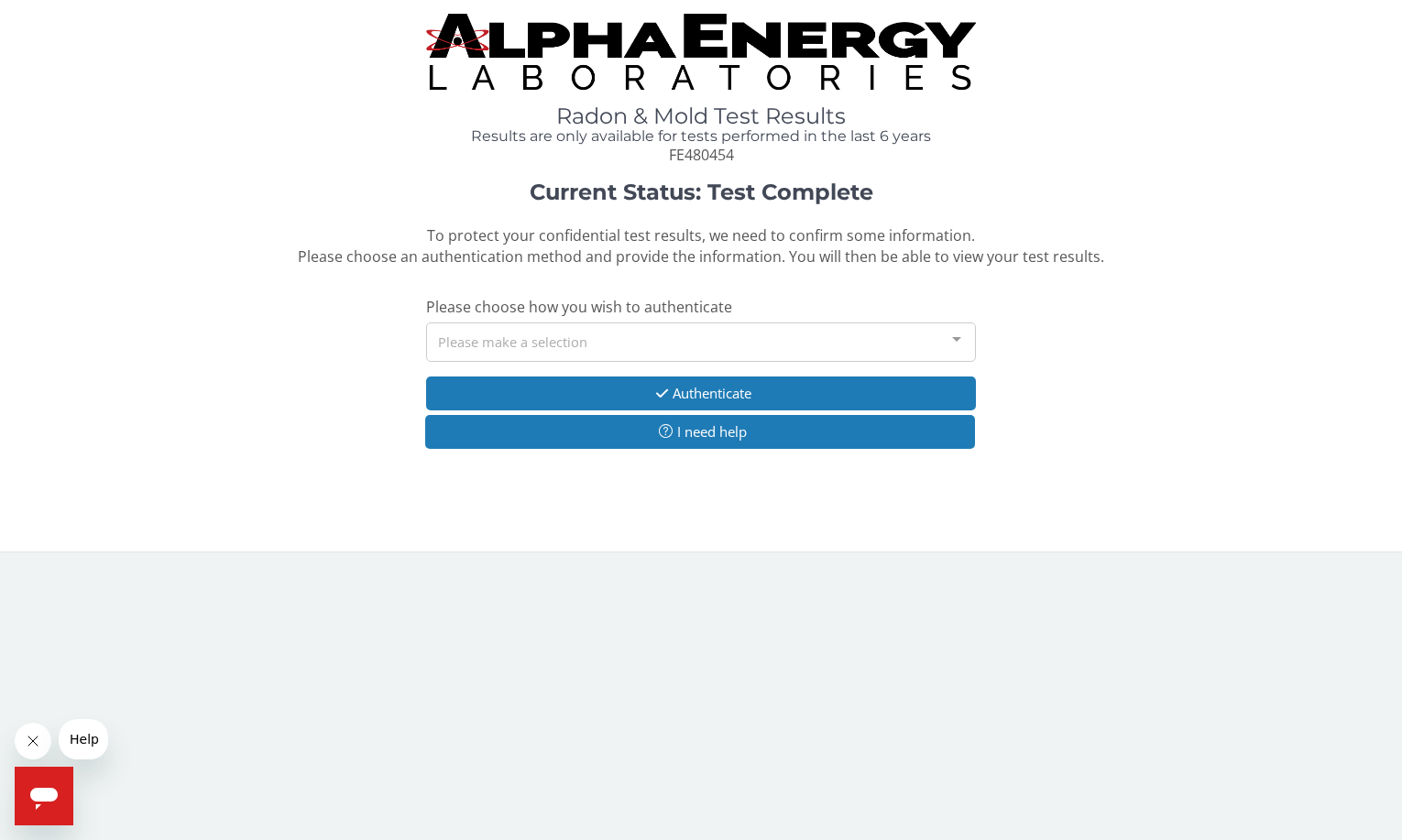
click at [612, 337] on div "Please make a selection" at bounding box center [701, 342] width 550 height 40
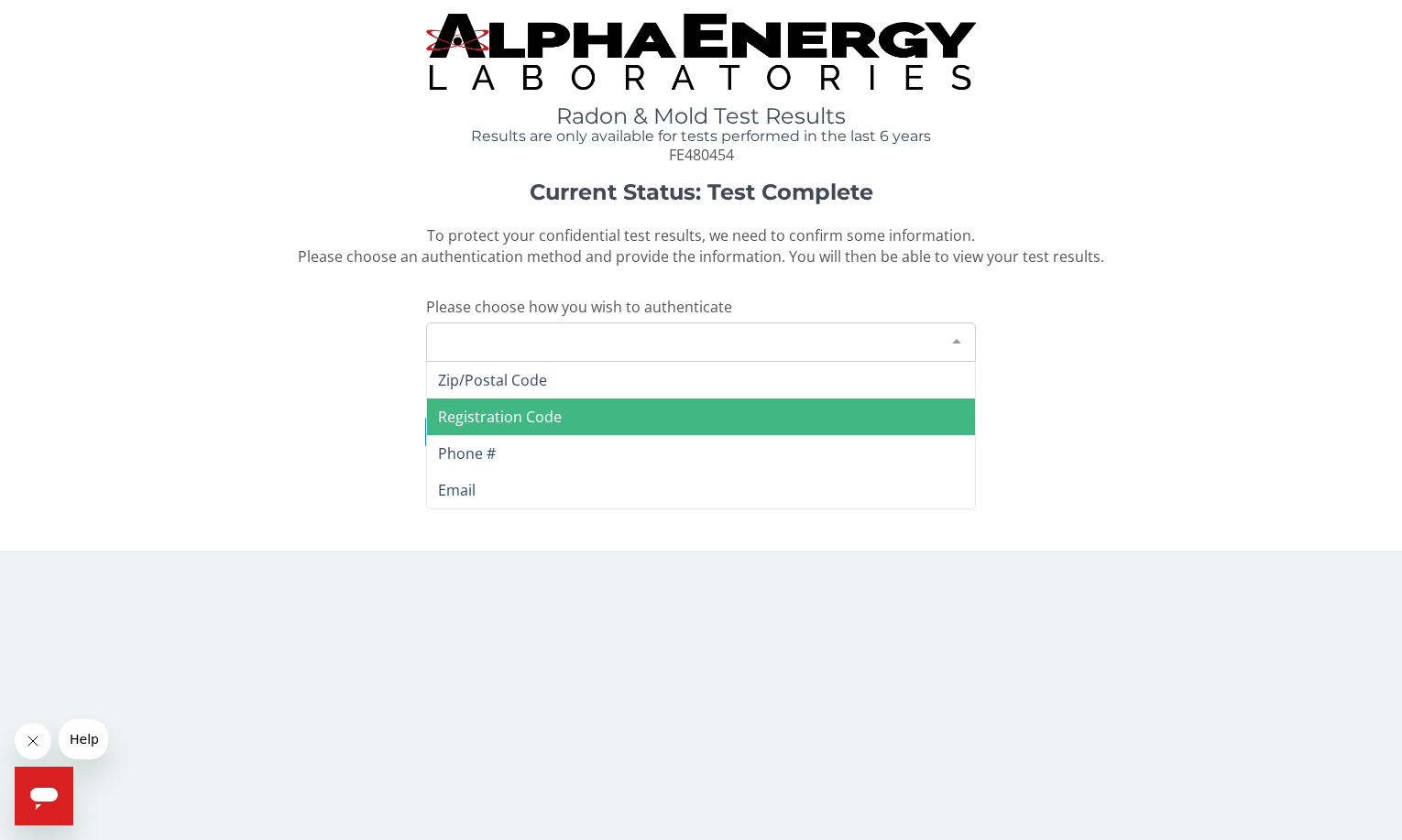
click at [544, 418] on span "Registration Code" at bounding box center [500, 416] width 123 height 20
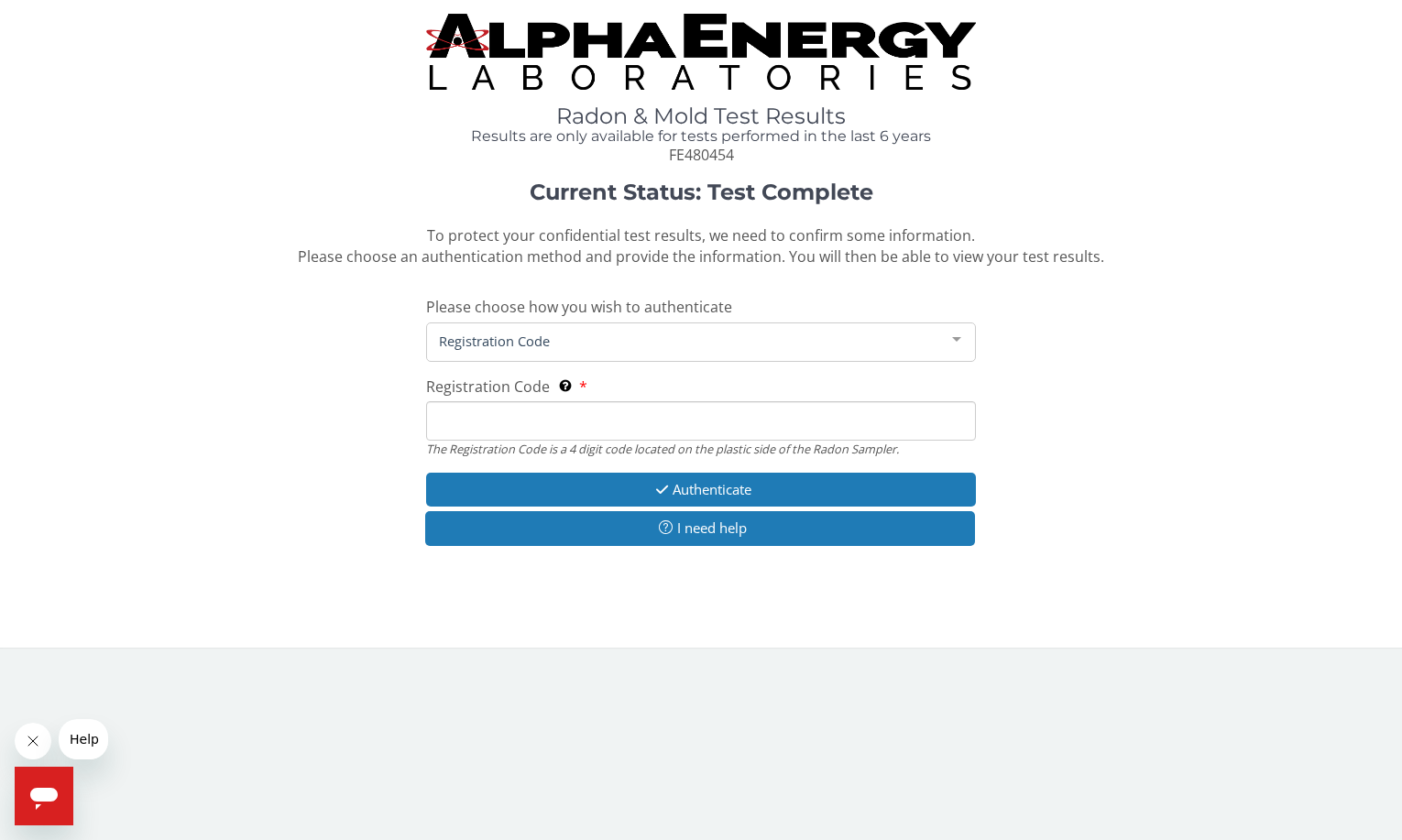
click at [534, 419] on input "Registration Code The Registration Code is a 4 digit code located on the plasti…" at bounding box center [701, 421] width 550 height 40
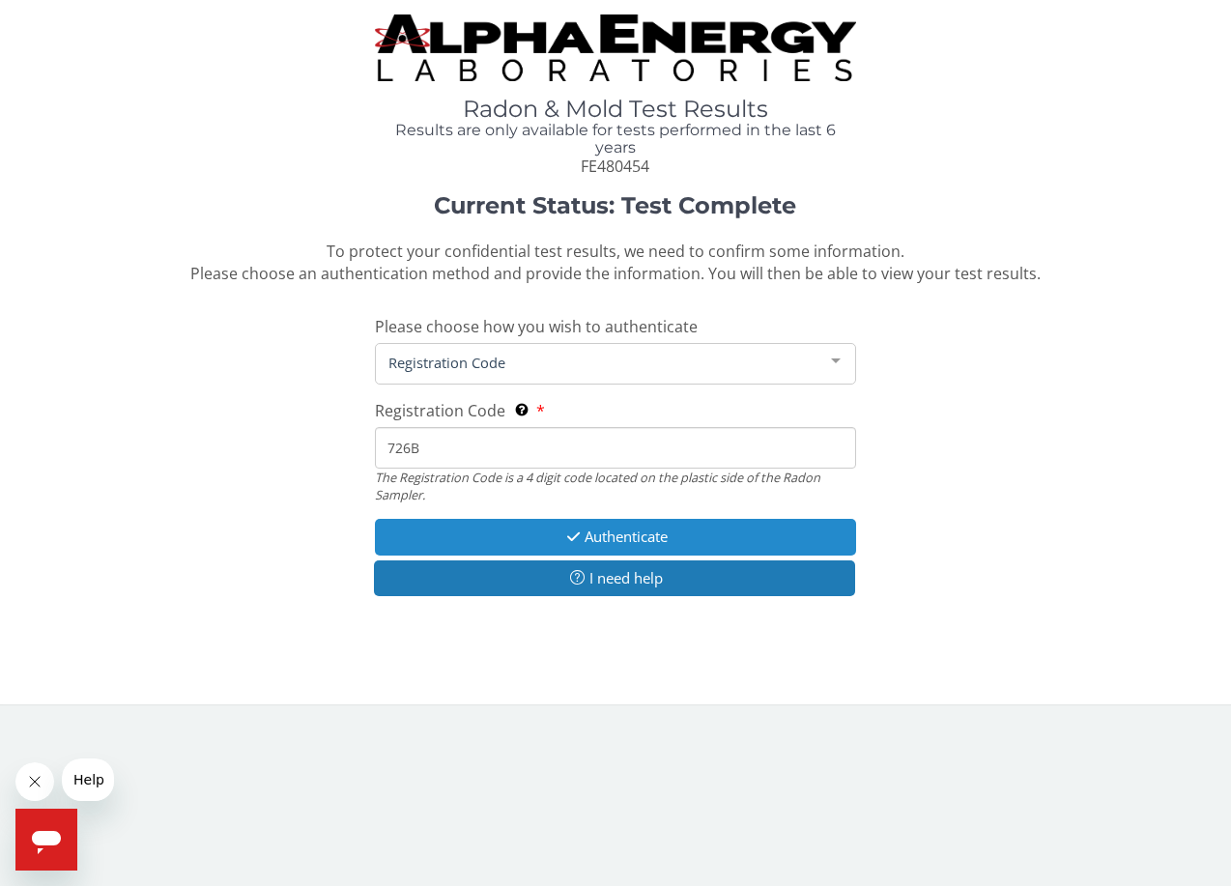
type input "726B"
click at [570, 534] on icon "button" at bounding box center [573, 536] width 22 height 14
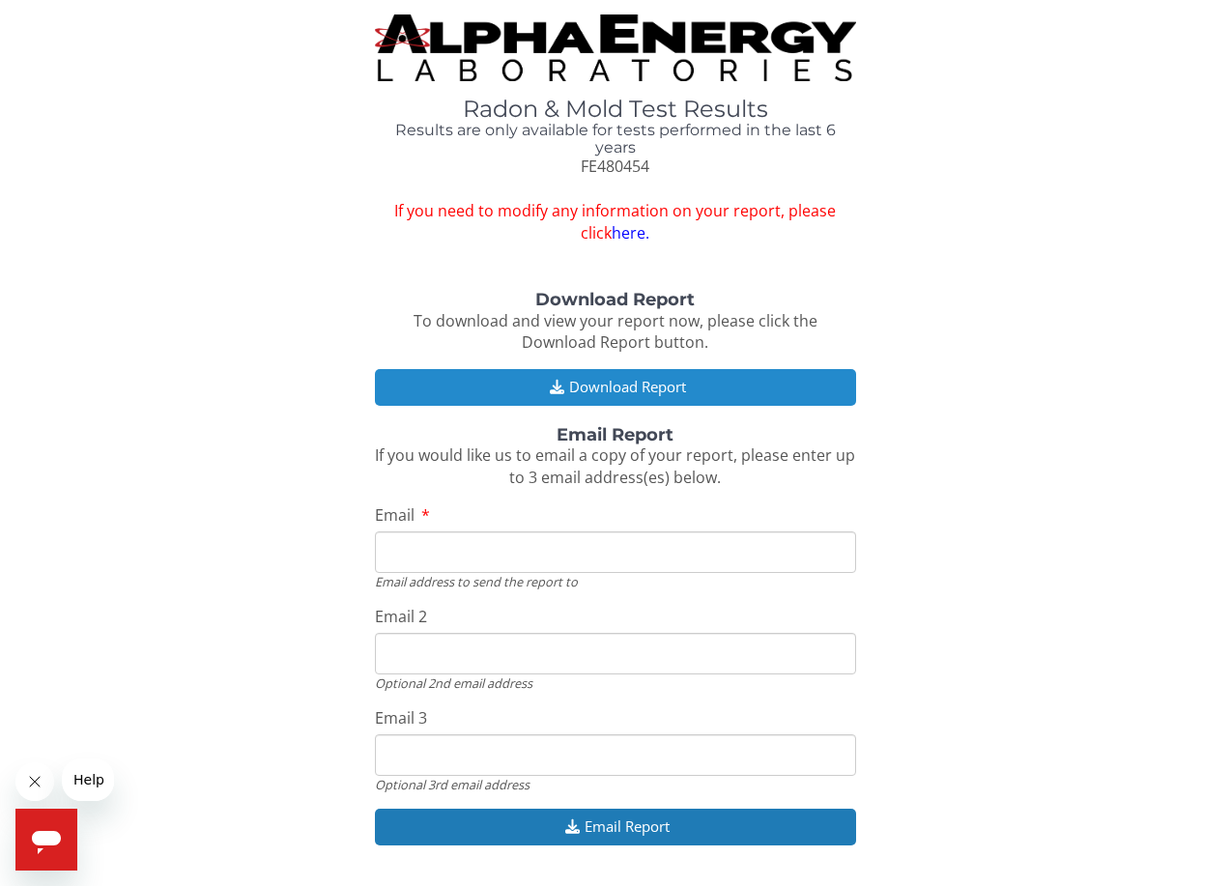
click at [629, 380] on button "Download Report" at bounding box center [615, 387] width 481 height 36
